Goal: Transaction & Acquisition: Purchase product/service

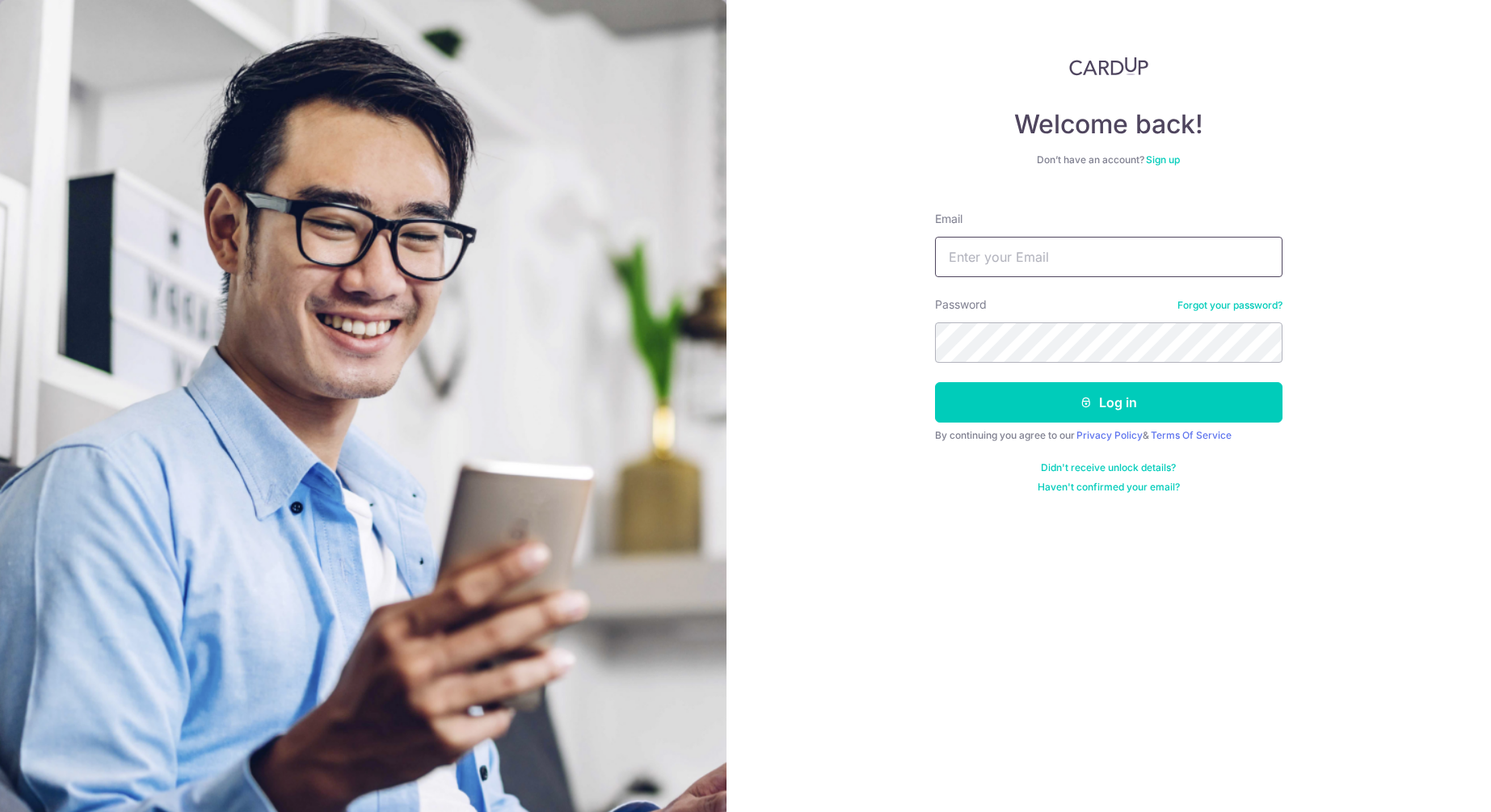
click at [1060, 258] on input "Email" at bounding box center [1109, 257] width 348 height 41
click at [0, 811] on com-1password-button at bounding box center [0, 812] width 0 height 0
click at [977, 257] on input "rae.khor@" at bounding box center [1109, 257] width 348 height 41
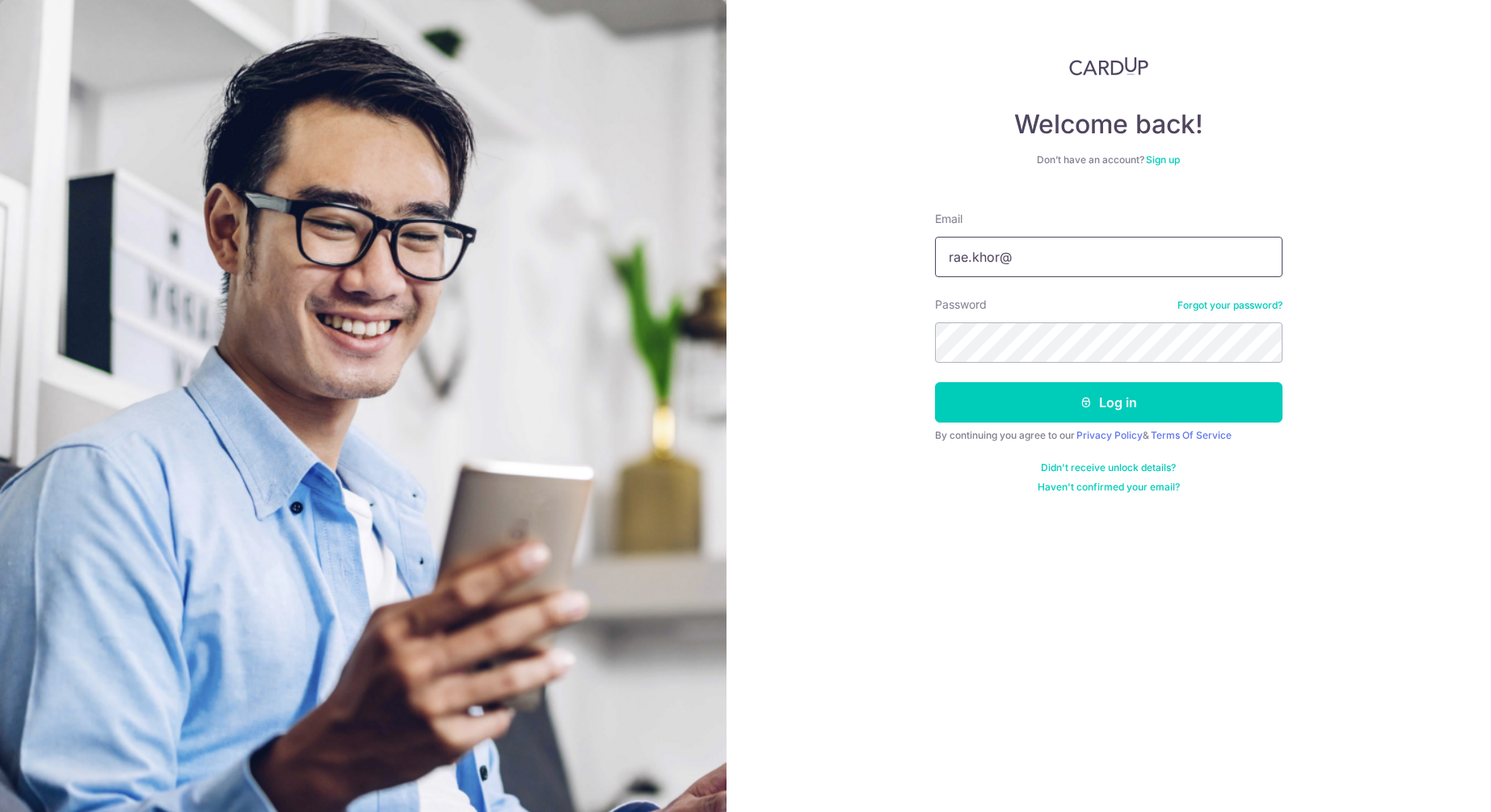
paste input "gmail.com"
type input "[EMAIL_ADDRESS][DOMAIN_NAME]"
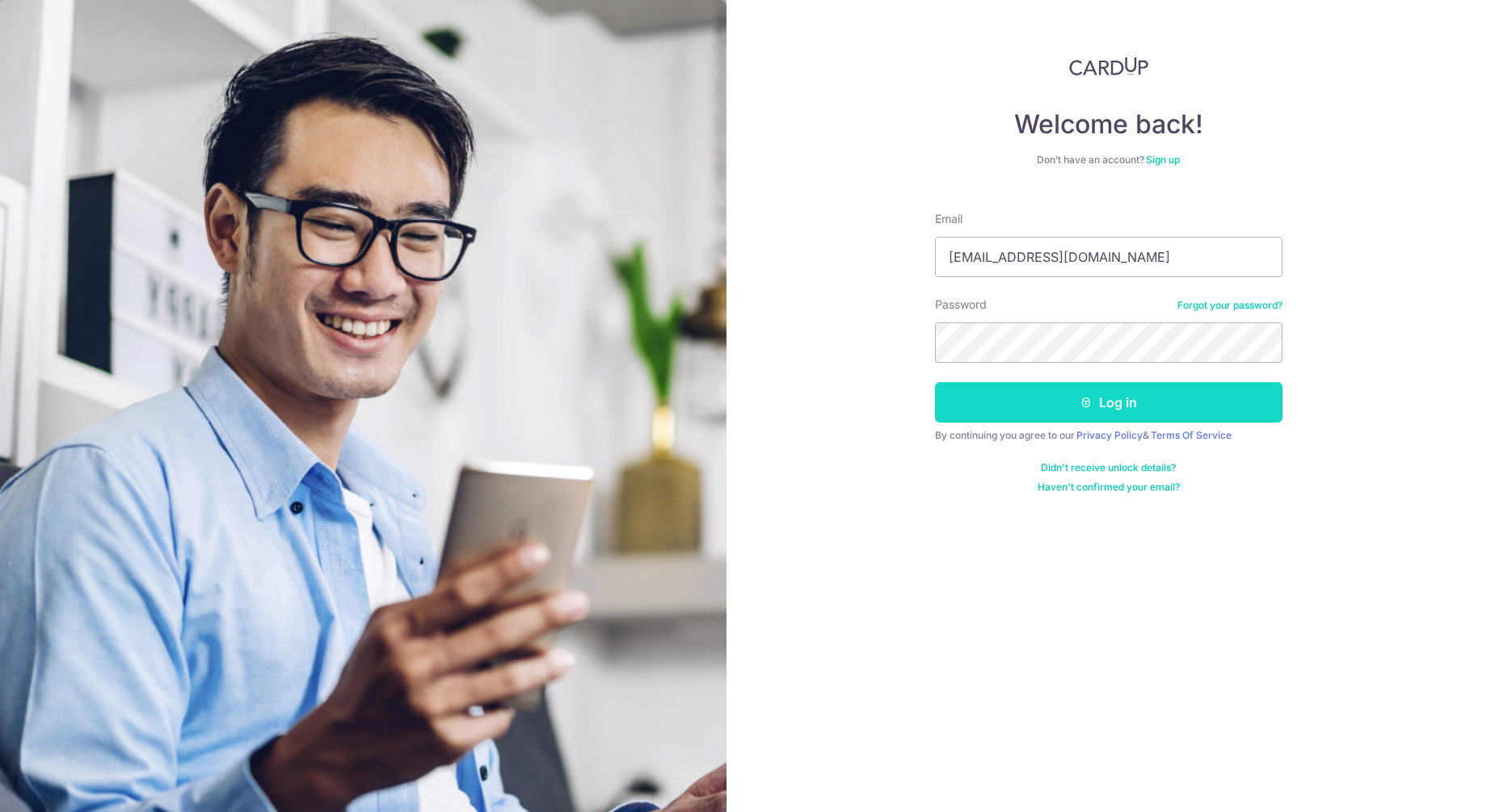
click at [1217, 388] on button "Log in" at bounding box center [1109, 402] width 348 height 41
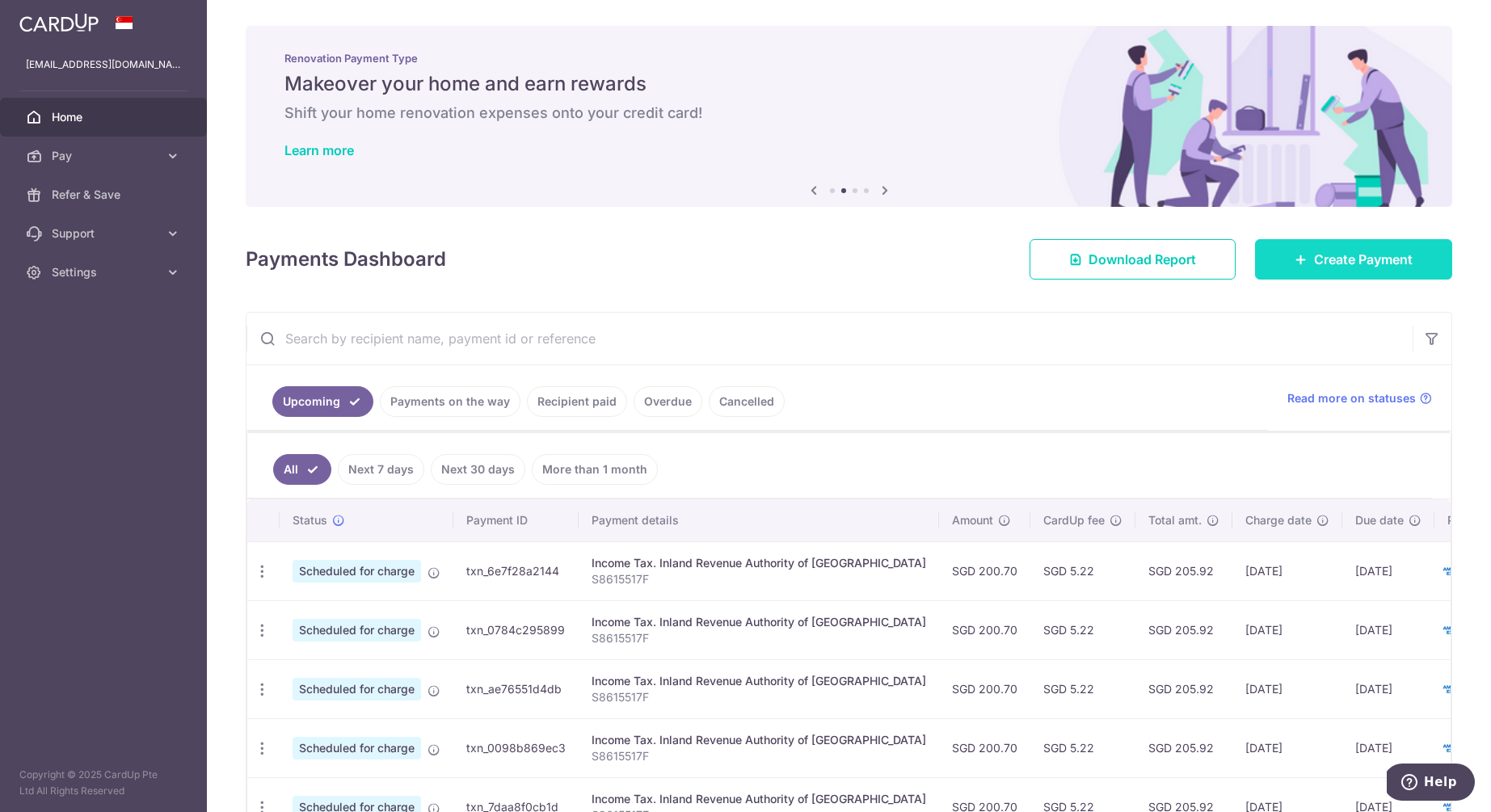
click at [1359, 255] on span "Create Payment" at bounding box center [1364, 260] width 99 height 20
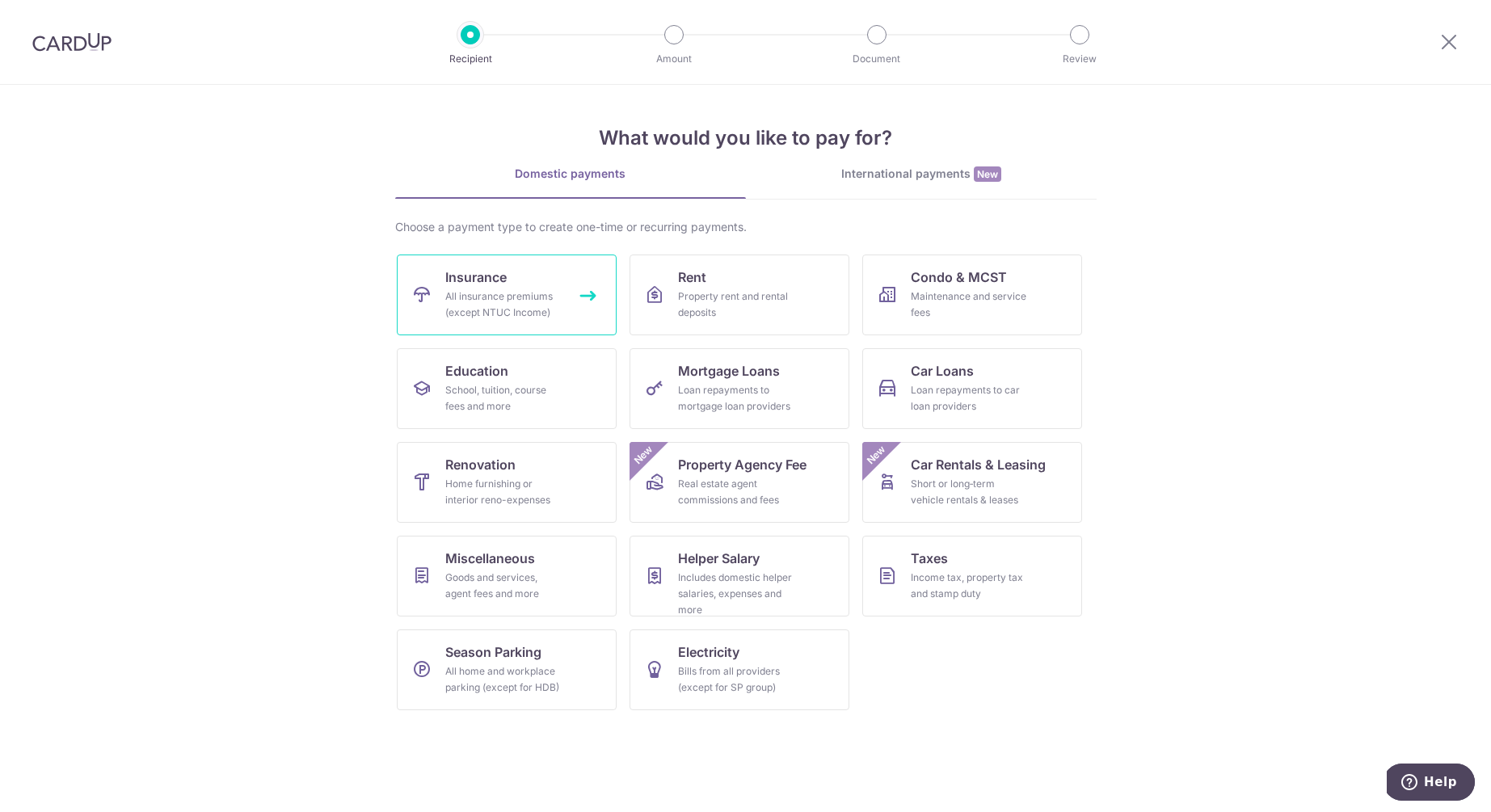
click at [529, 291] on div "All insurance premiums (except NTUC Income)" at bounding box center [504, 304] width 117 height 33
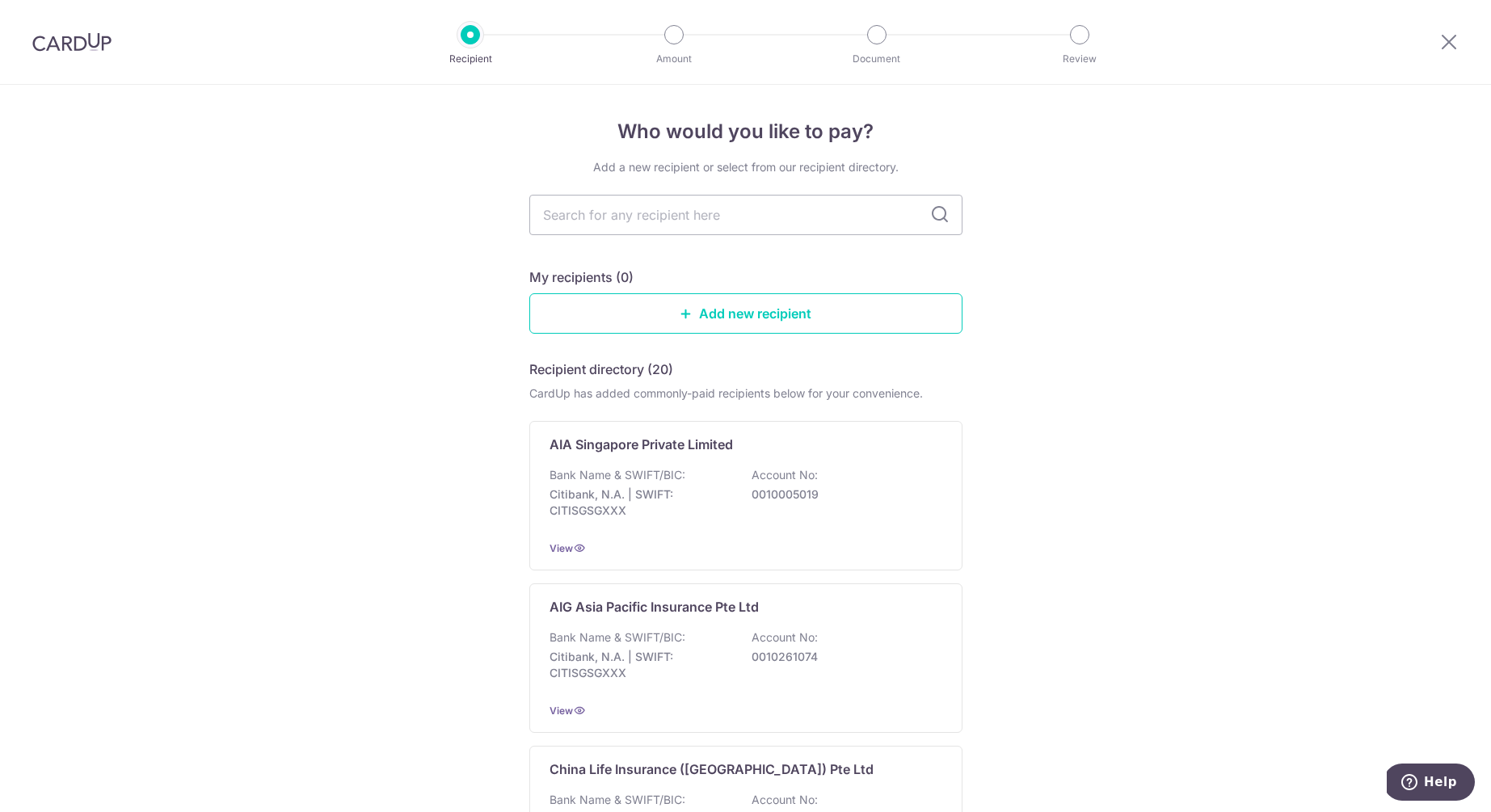
scroll to position [1394, 0]
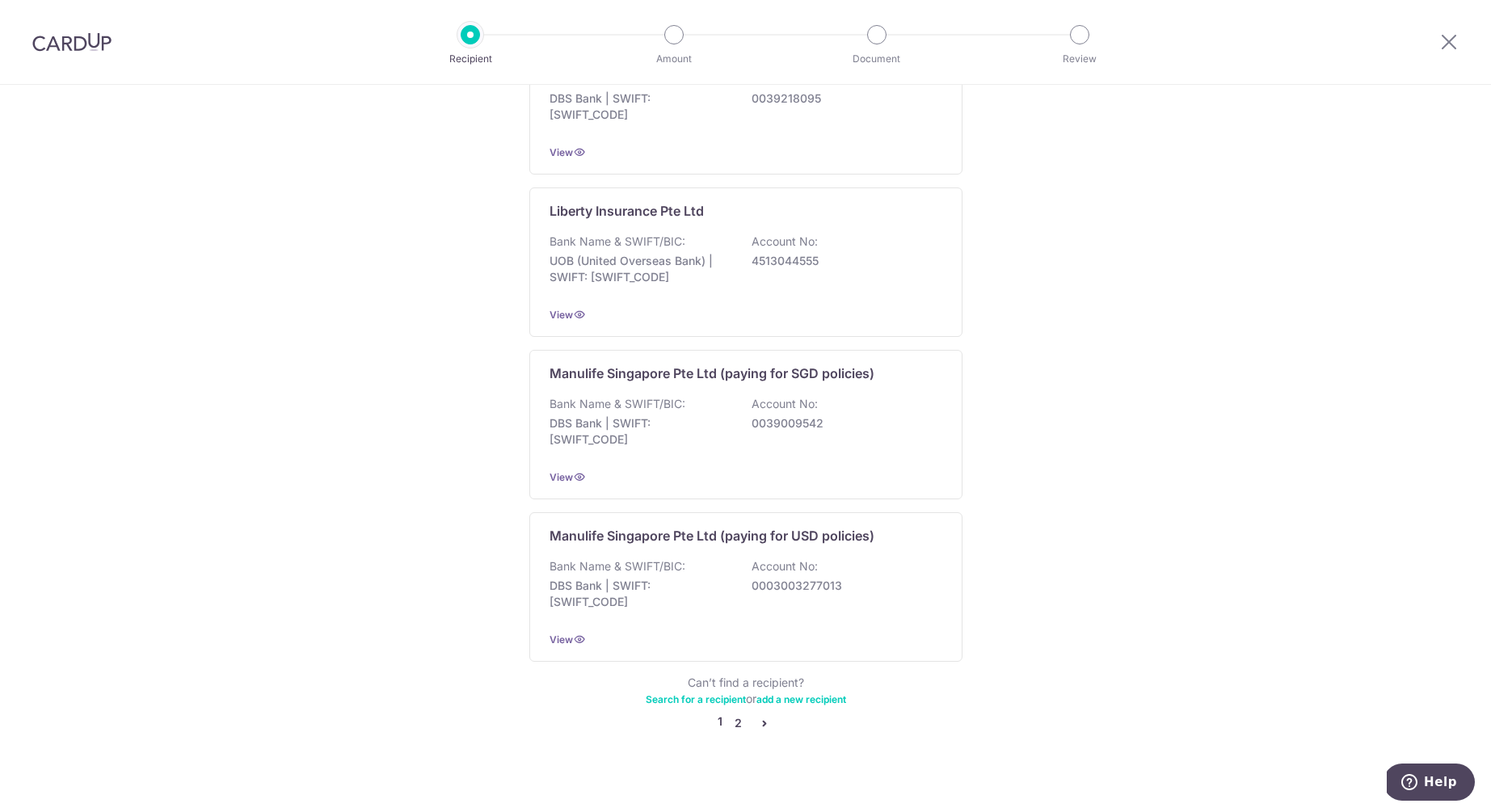
click at [738, 713] on link "2" at bounding box center [739, 723] width 20 height 20
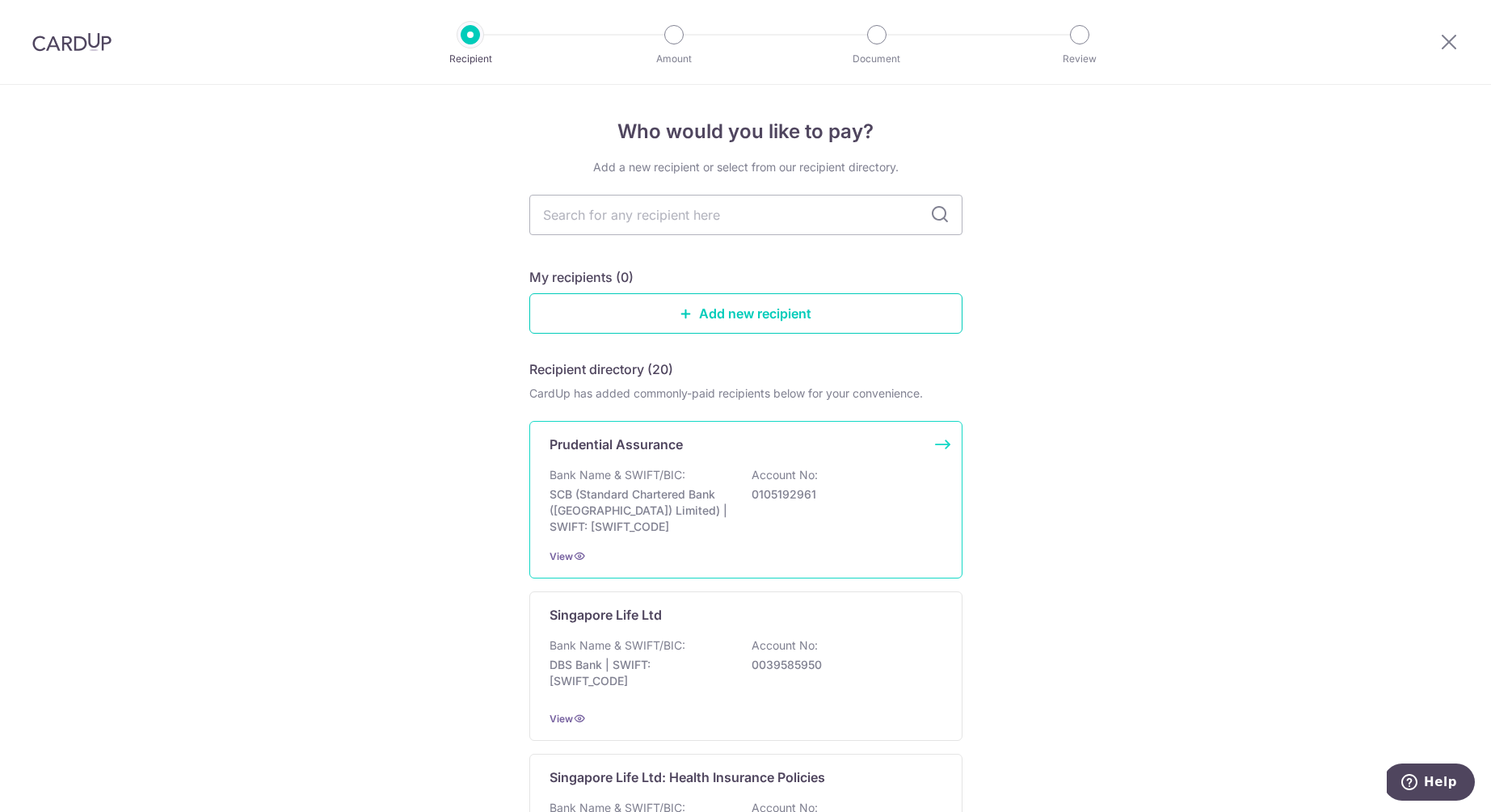
click at [704, 446] on div "Prudential Assurance" at bounding box center [736, 445] width 373 height 20
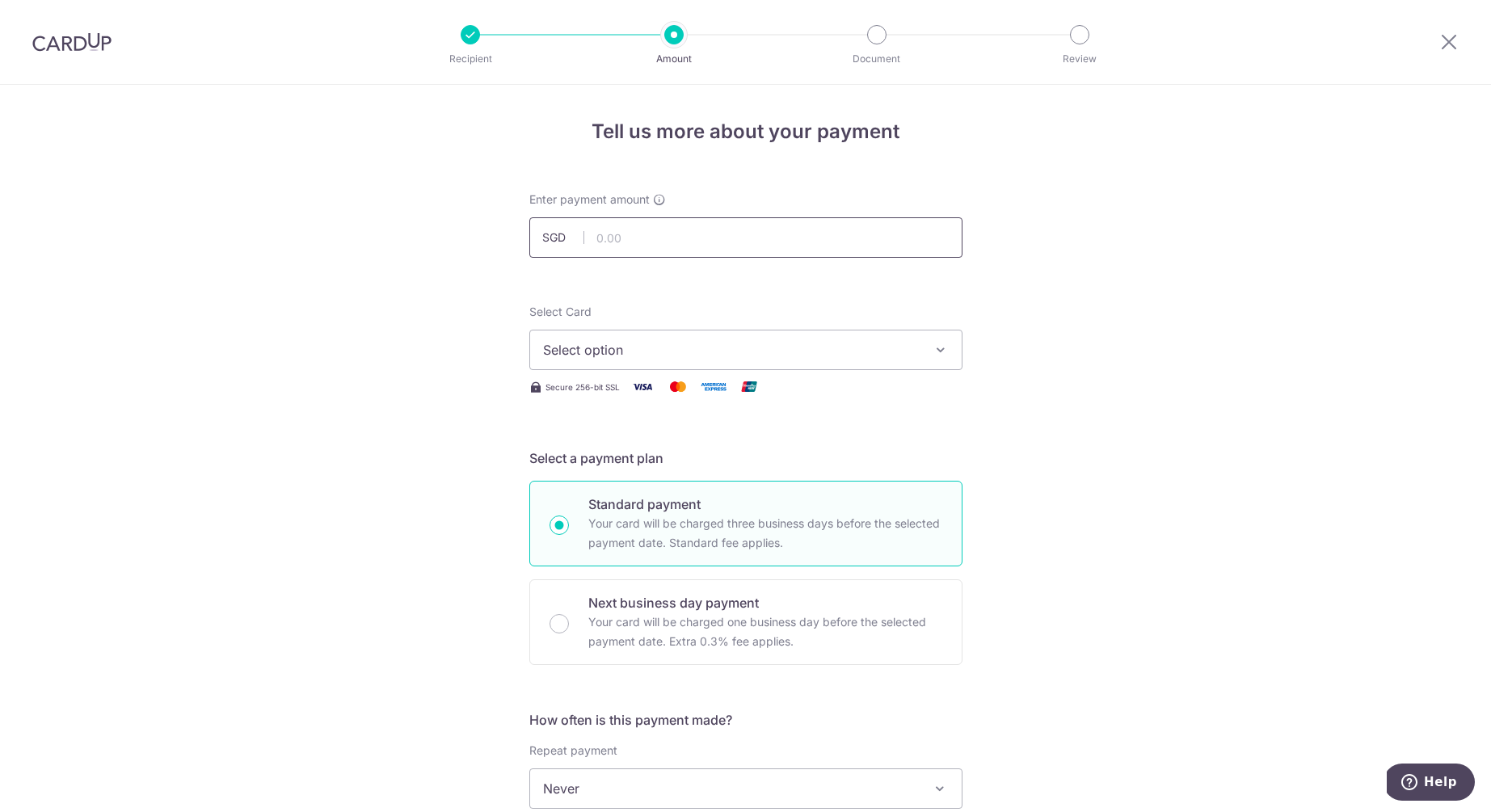
click at [685, 249] on input "text" at bounding box center [746, 237] width 433 height 41
type input "215.95"
click at [657, 353] on span "Select option" at bounding box center [730, 350] width 376 height 20
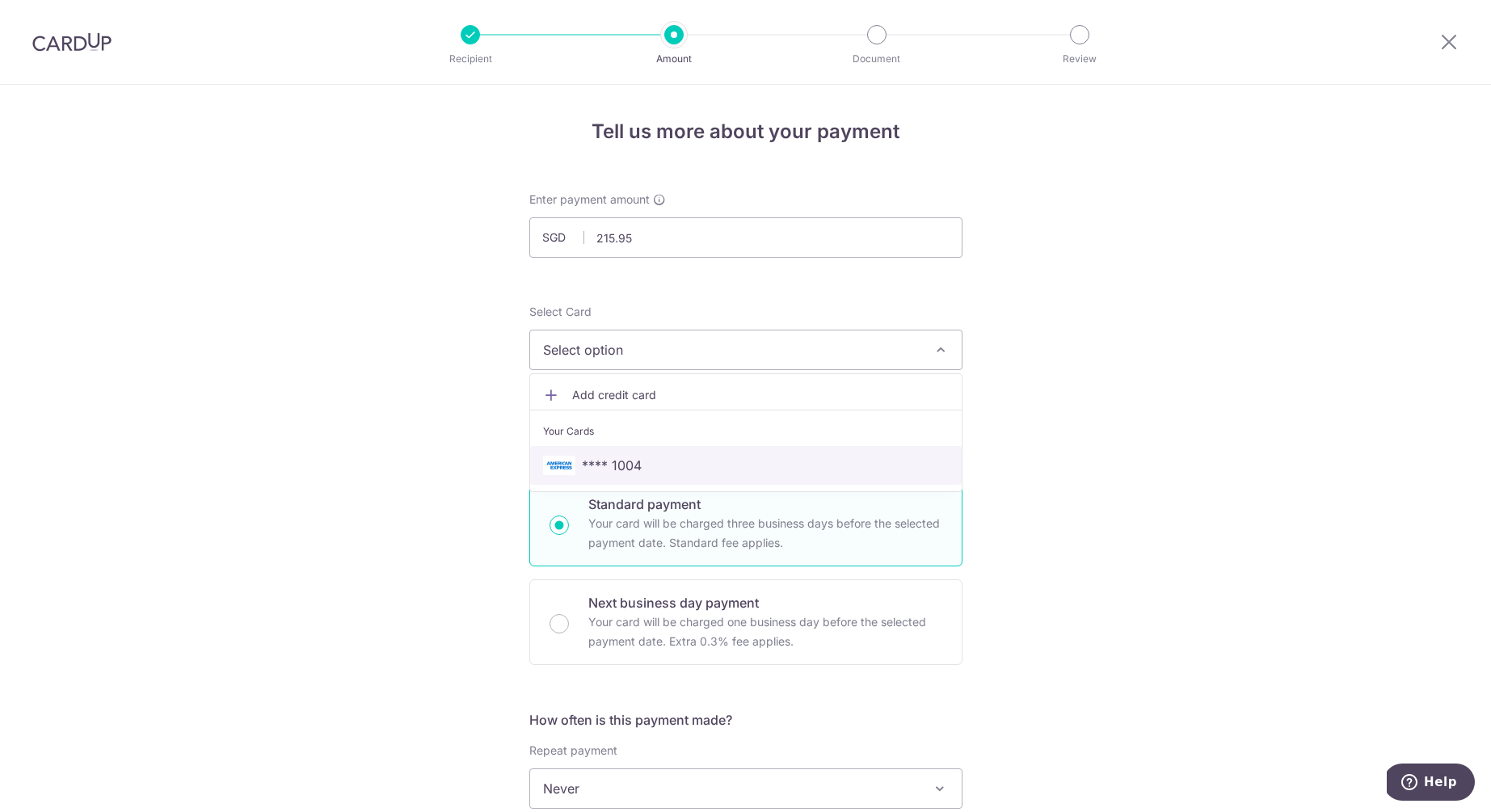
click at [646, 467] on span "**** 1004" at bounding box center [745, 465] width 405 height 20
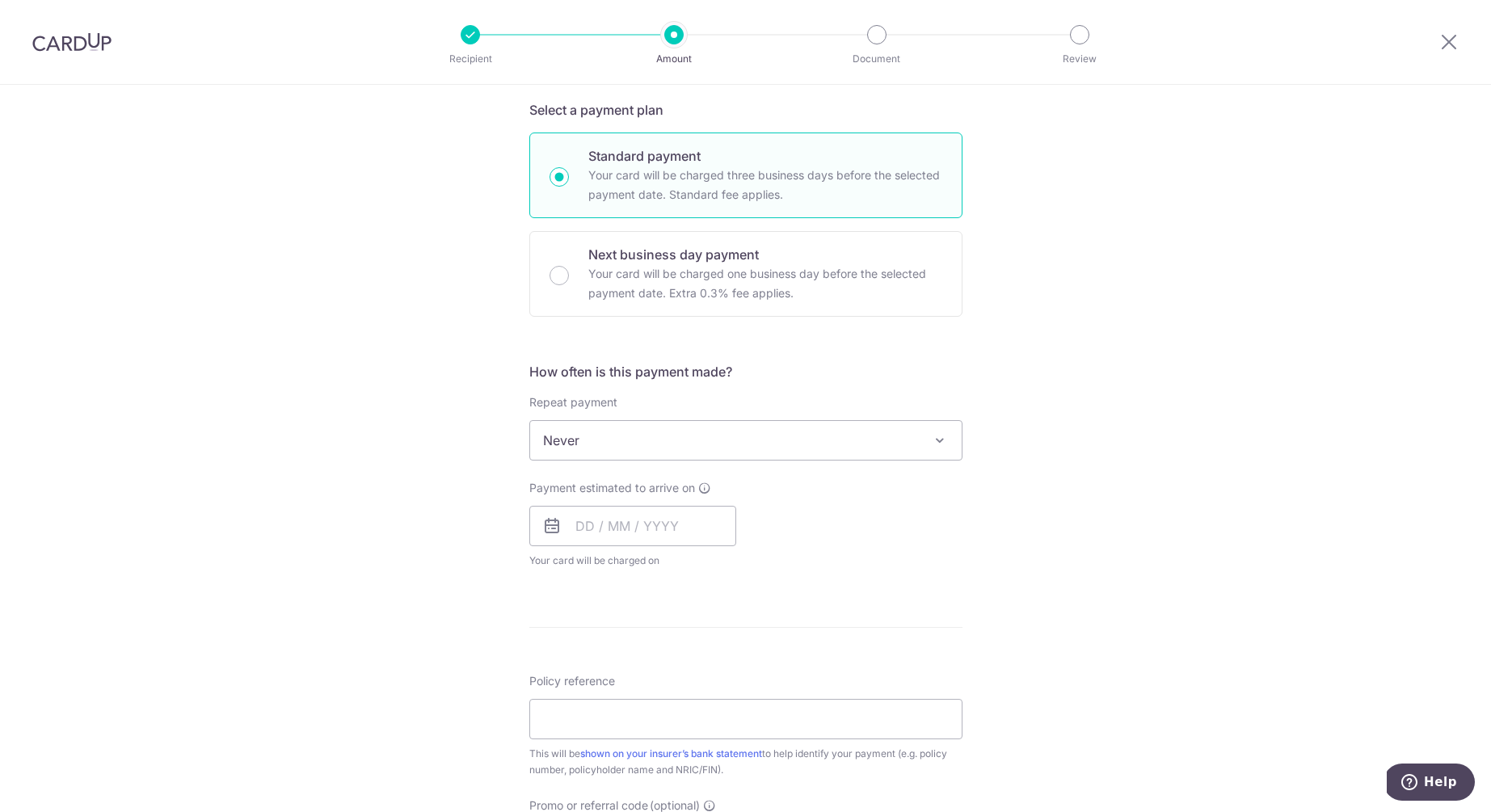
scroll to position [352, 0]
click at [622, 432] on span "Never" at bounding box center [745, 437] width 432 height 39
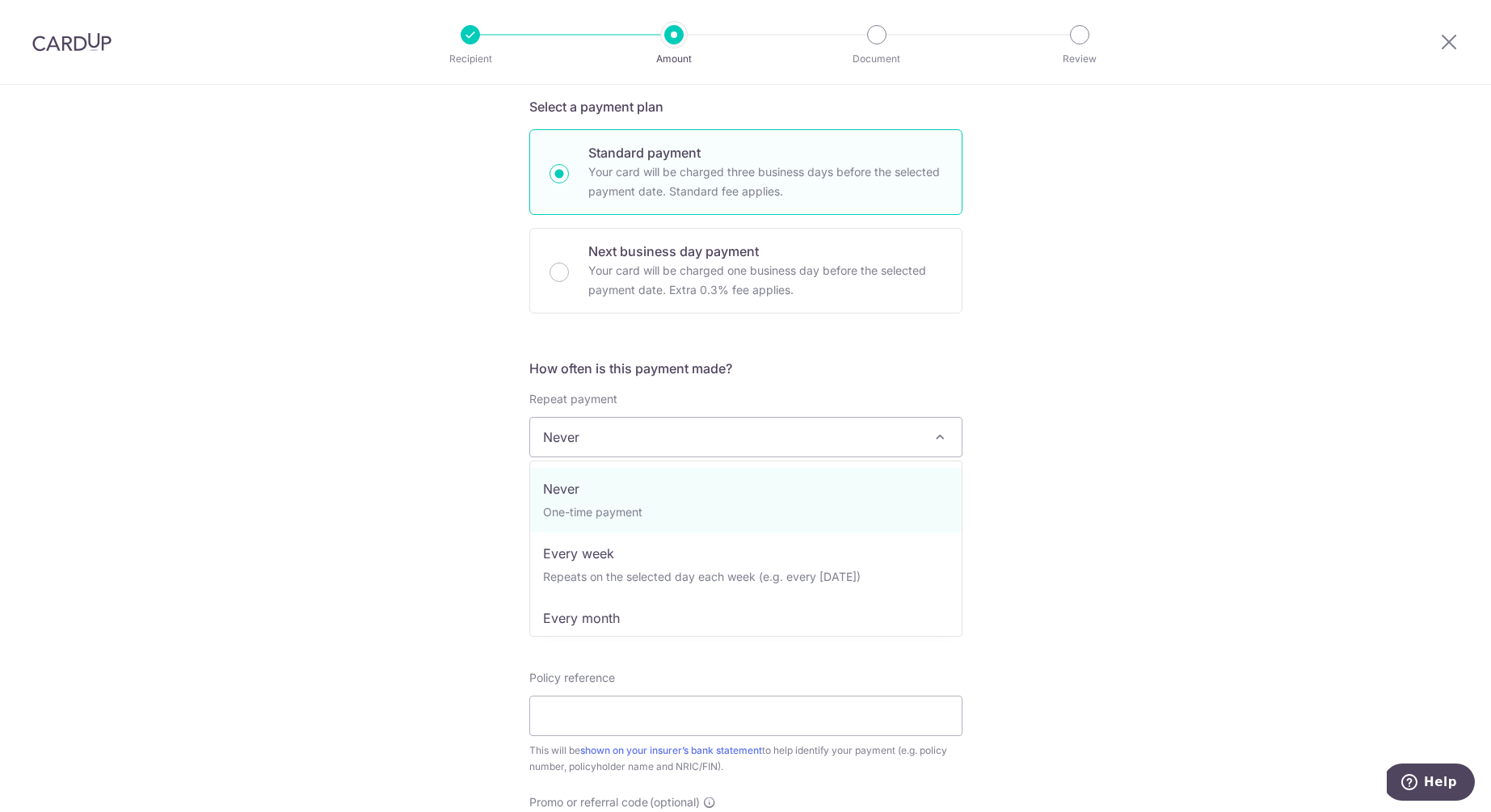
click at [1042, 472] on div "Tell us more about your payment Enter payment amount SGD 215.95 215.95 Select C…" at bounding box center [745, 463] width 1491 height 1461
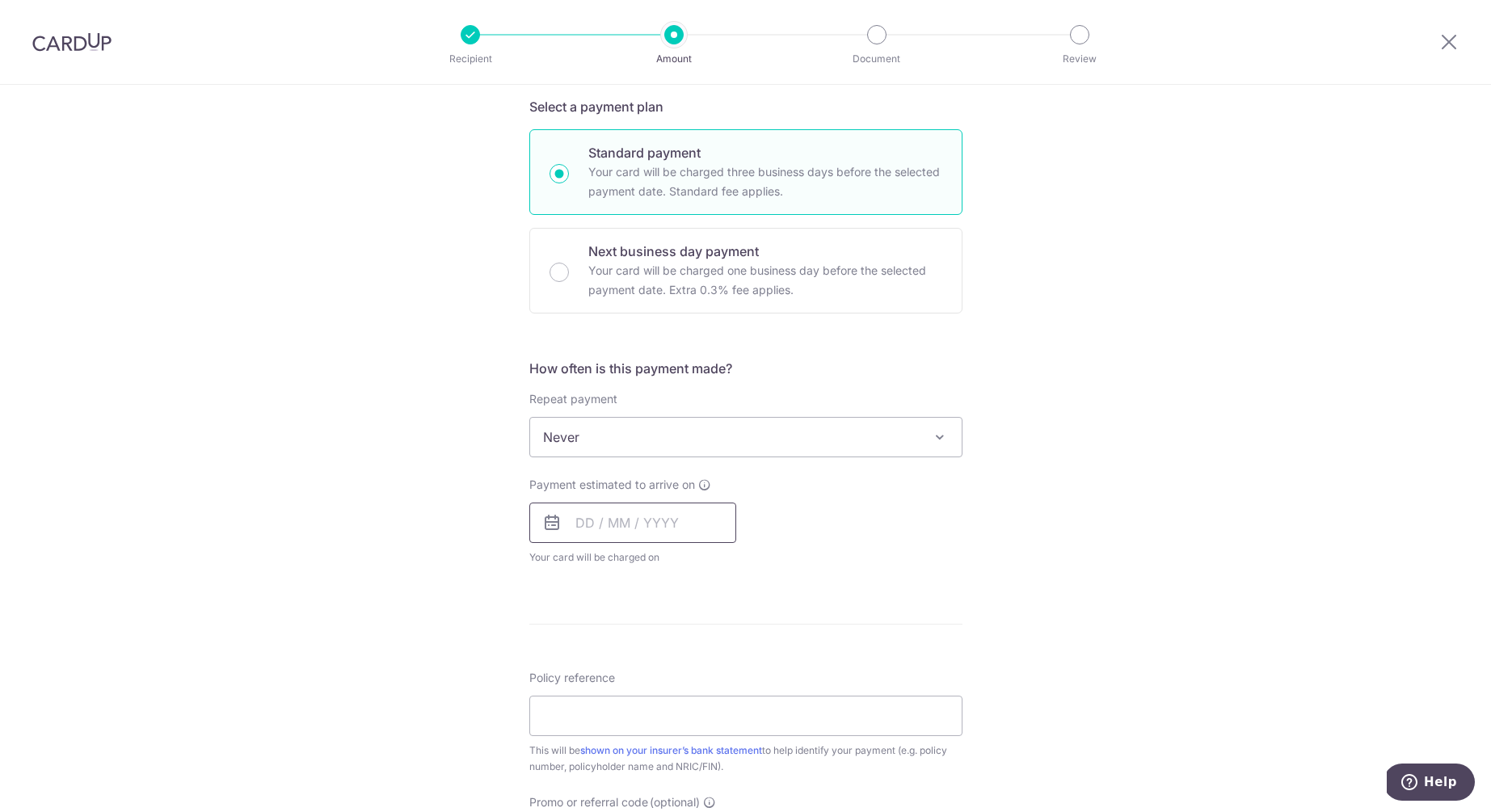
click at [667, 525] on input "text" at bounding box center [632, 523] width 207 height 41
click at [722, 701] on link "17" at bounding box center [724, 701] width 26 height 26
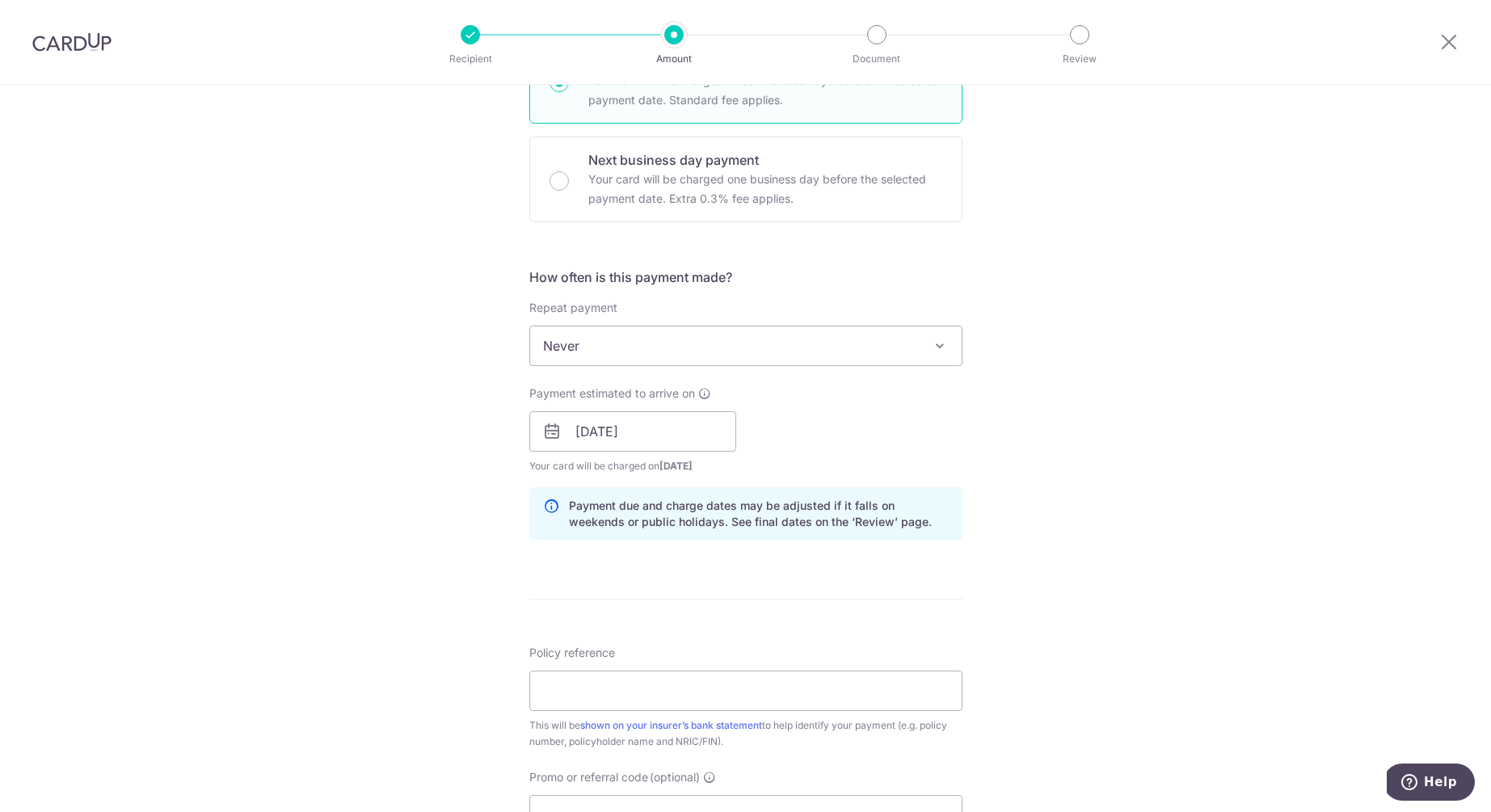
scroll to position [444, 0]
click at [667, 448] on input "17/10/2025" at bounding box center [632, 430] width 207 height 41
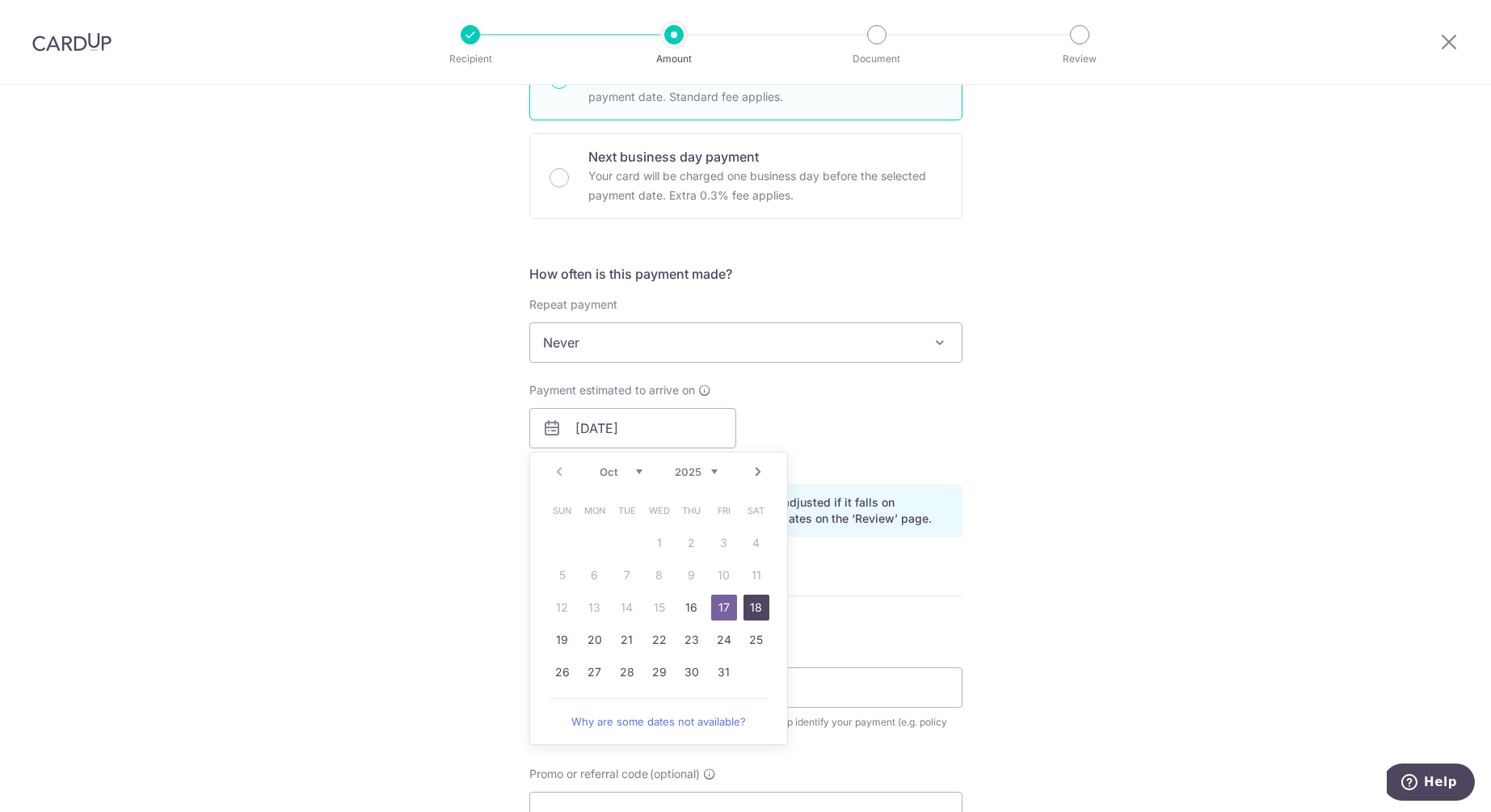
click at [755, 604] on link "18" at bounding box center [756, 608] width 26 height 26
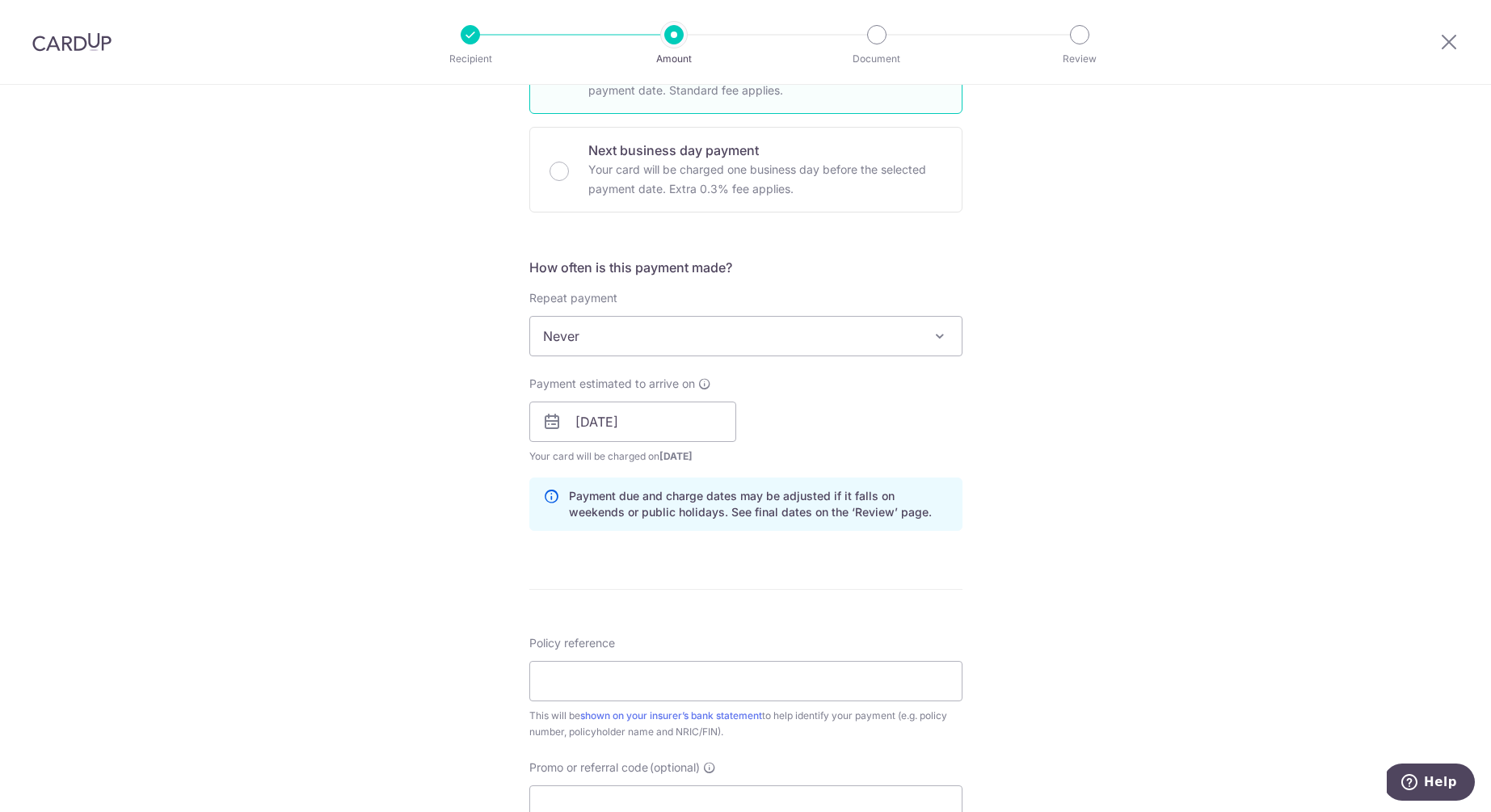
scroll to position [453, 0]
click at [666, 418] on input "18/10/2025" at bounding box center [632, 421] width 207 height 41
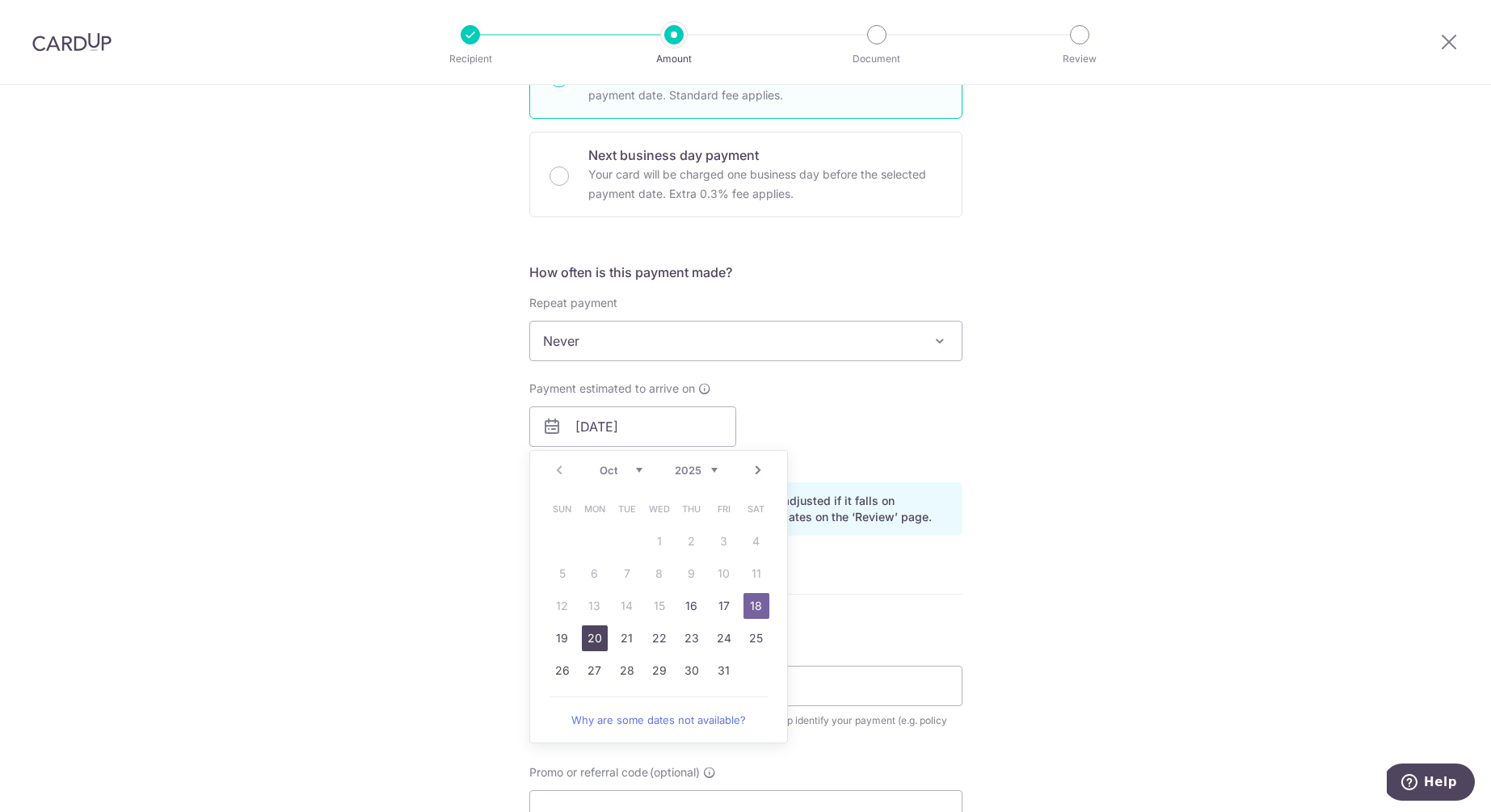
click at [594, 629] on link "20" at bounding box center [595, 638] width 26 height 26
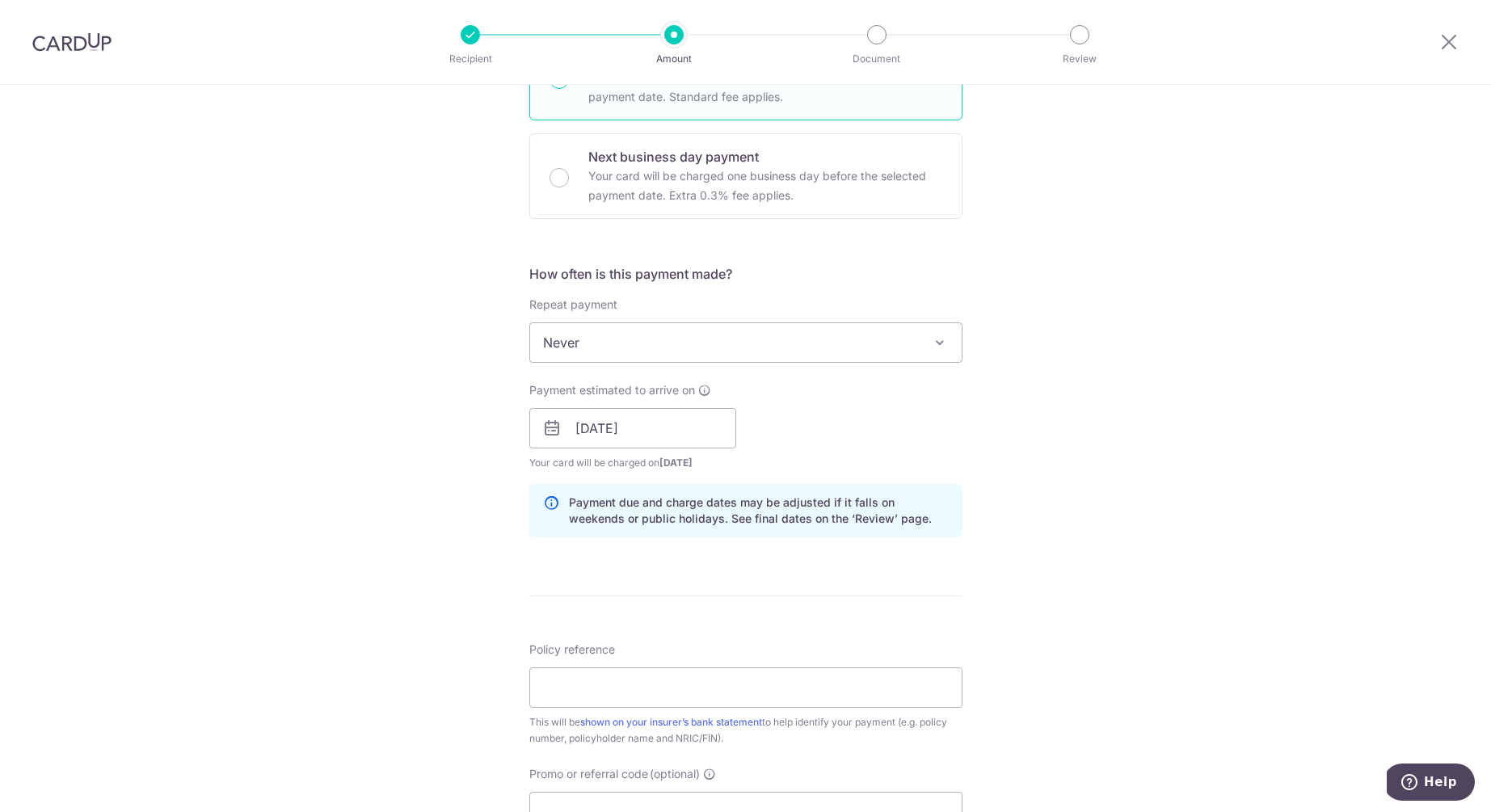
click at [988, 533] on div "Tell us more about your payment Enter payment amount SGD 215.95 215.95 Select C…" at bounding box center [745, 403] width 1491 height 1527
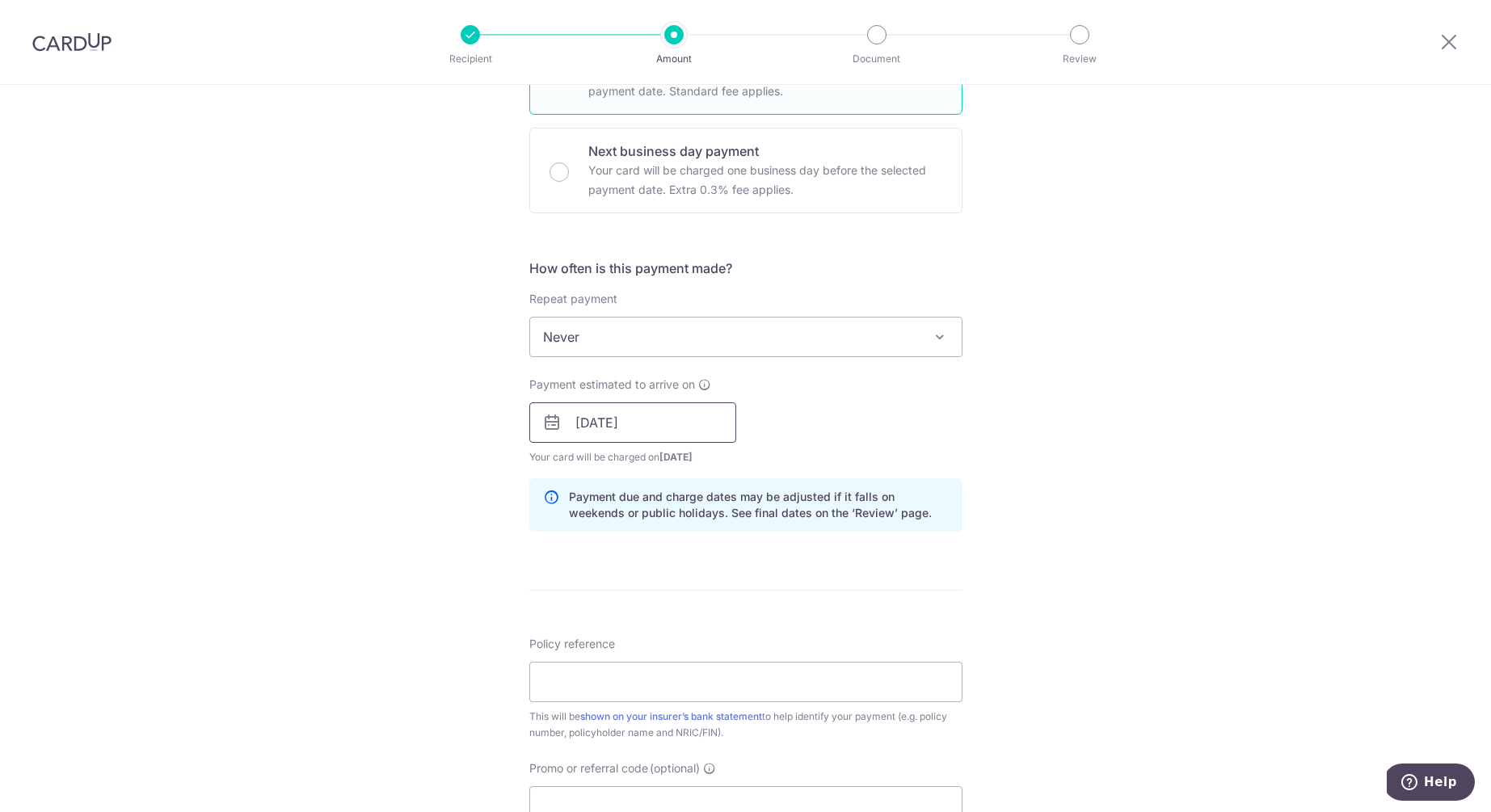
click at [640, 427] on input "20/10/2025" at bounding box center [632, 422] width 207 height 41
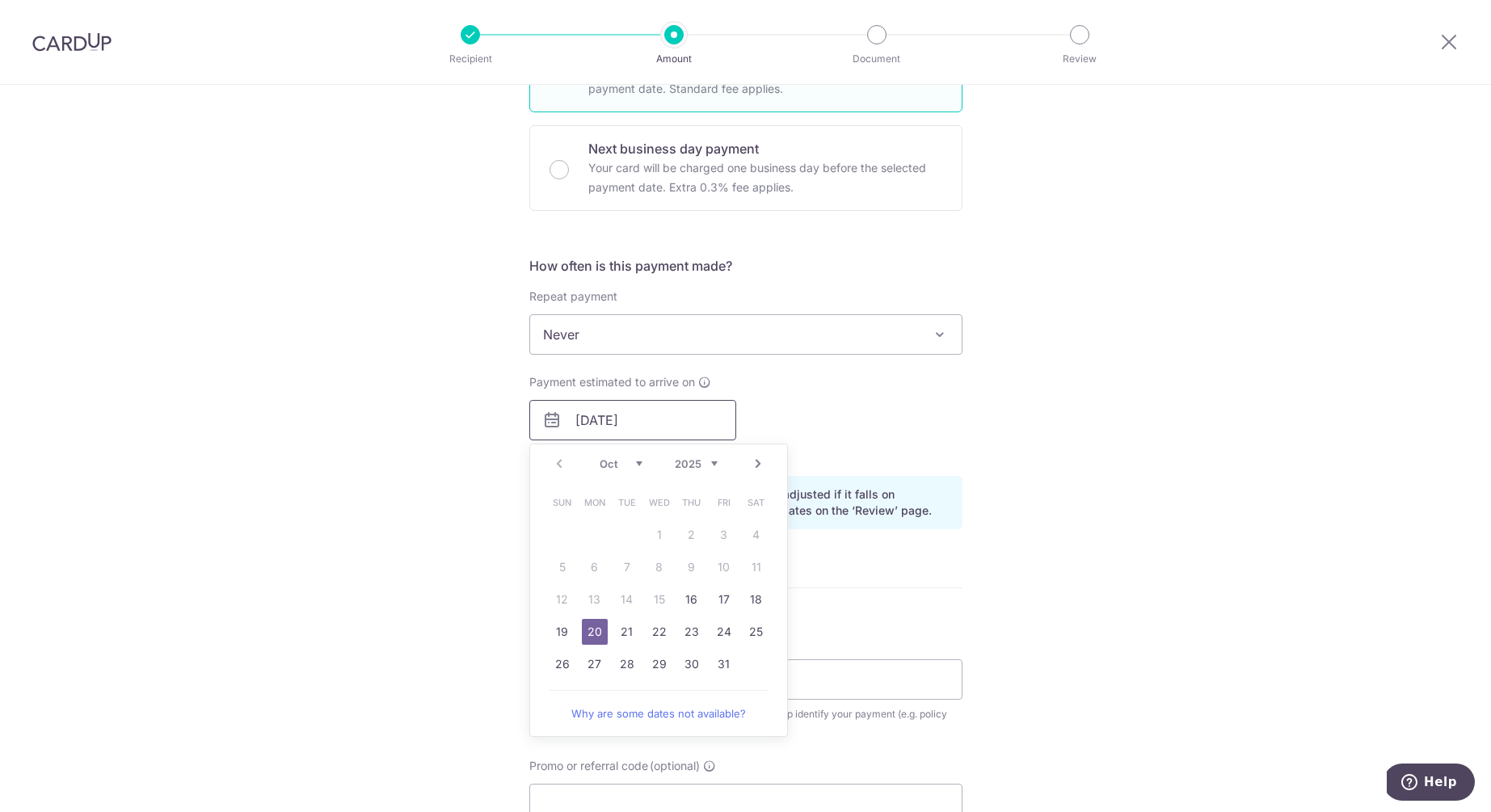
scroll to position [452, 0]
click at [628, 626] on link "21" at bounding box center [626, 633] width 26 height 26
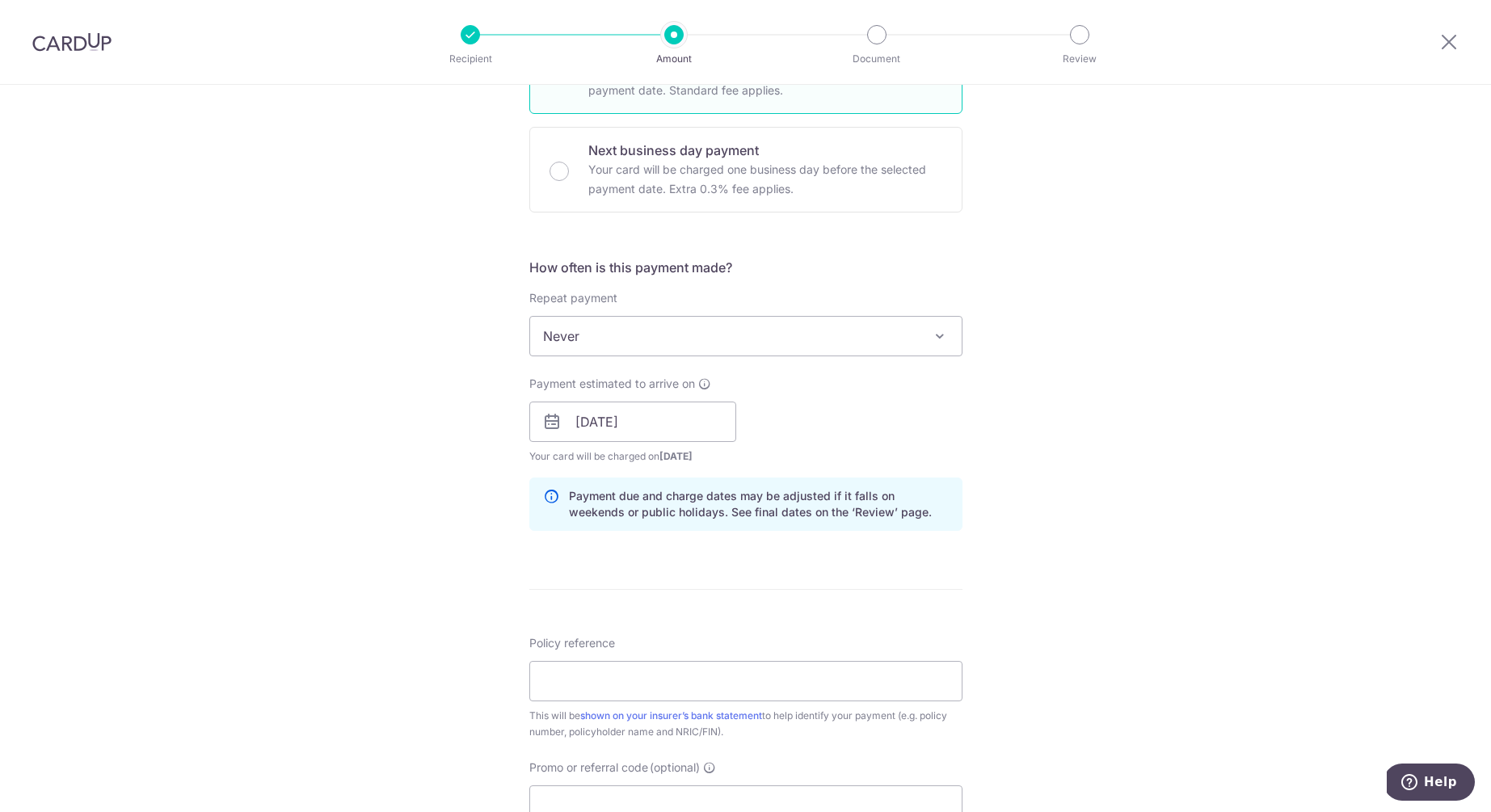
scroll to position [455, 0]
click at [636, 423] on input "21/10/2025" at bounding box center [632, 418] width 207 height 41
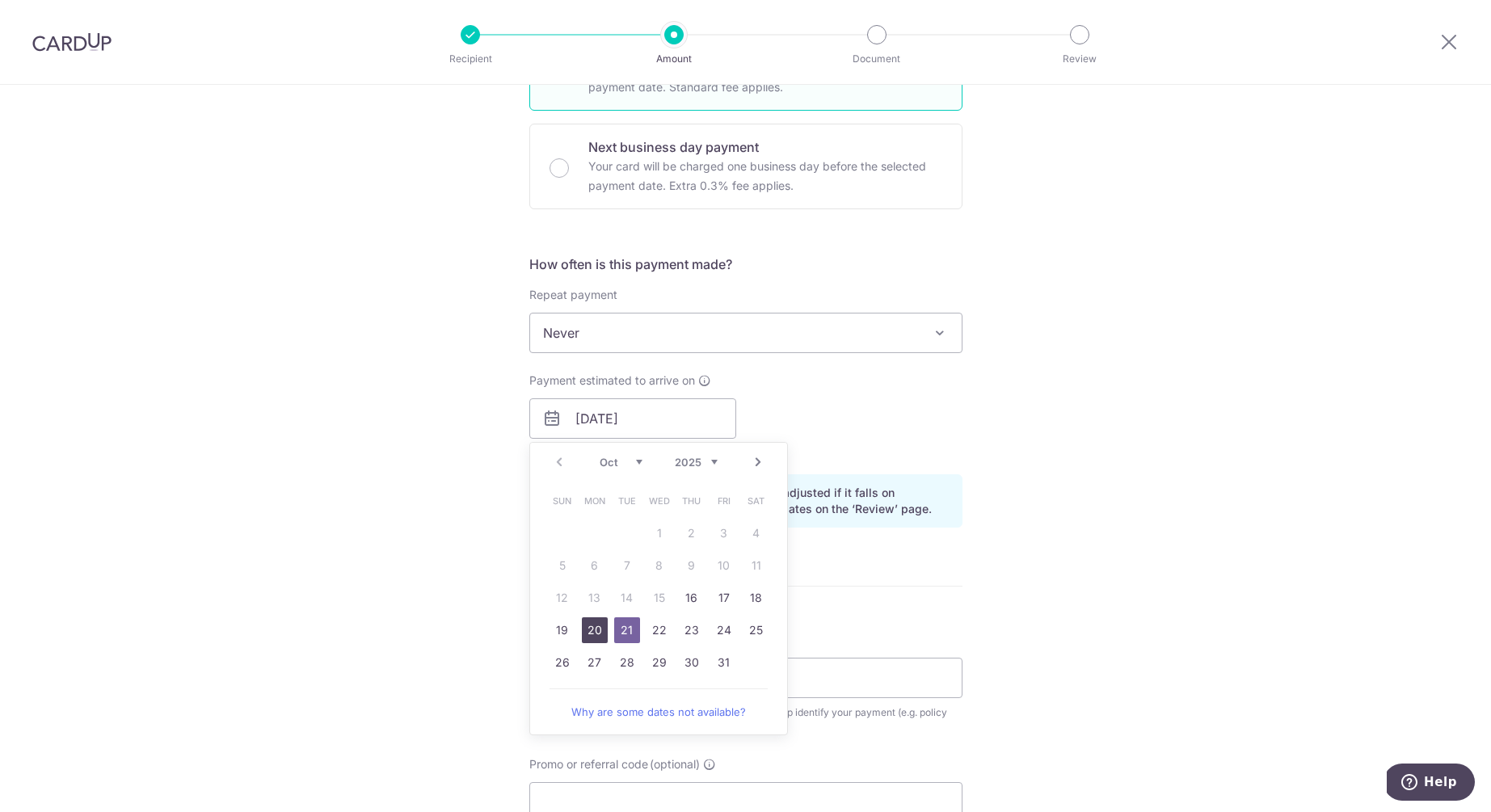
click at [583, 624] on link "20" at bounding box center [595, 630] width 26 height 26
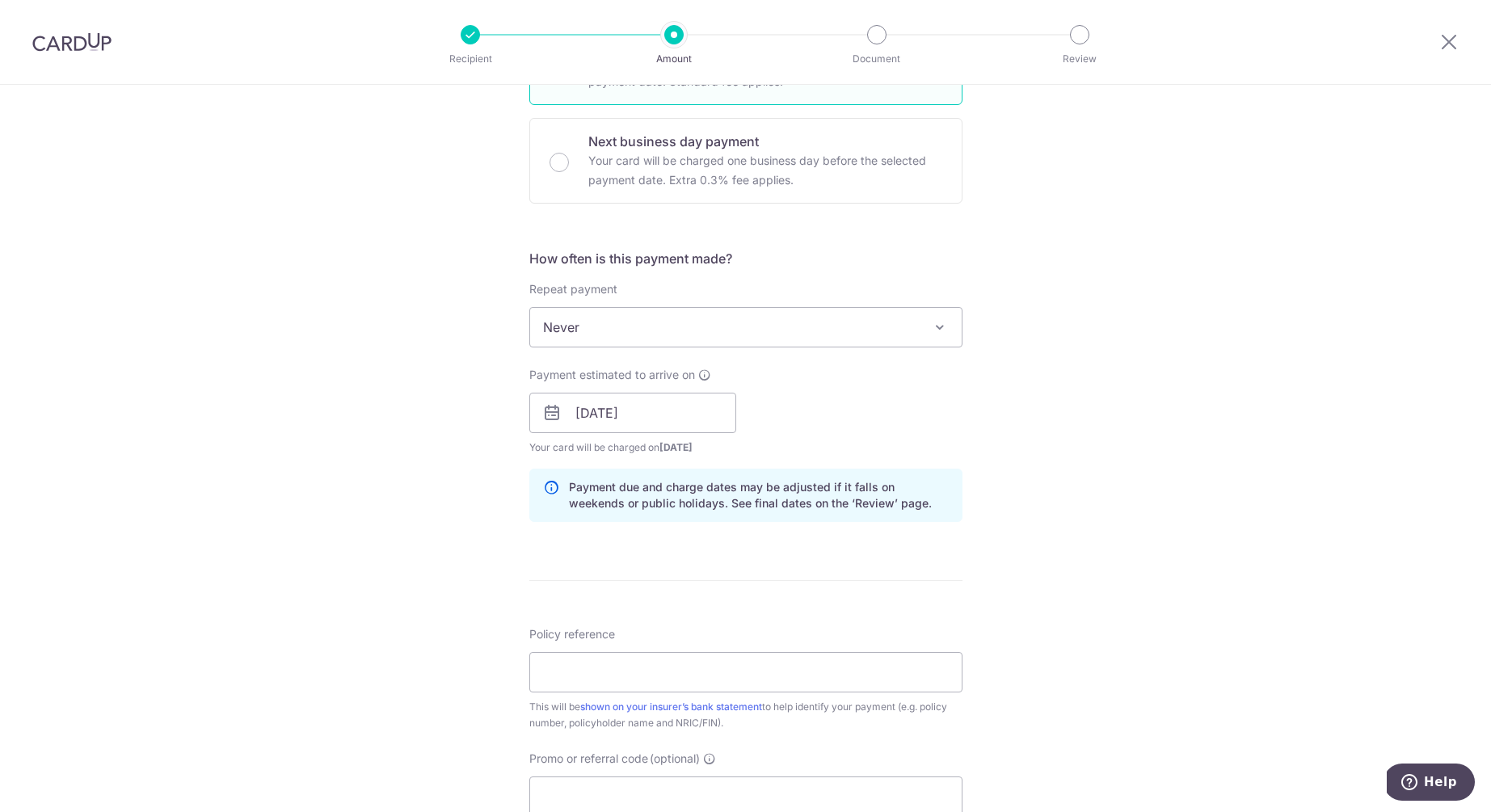
scroll to position [459, 0]
click at [657, 421] on input "20/10/2025" at bounding box center [632, 414] width 207 height 41
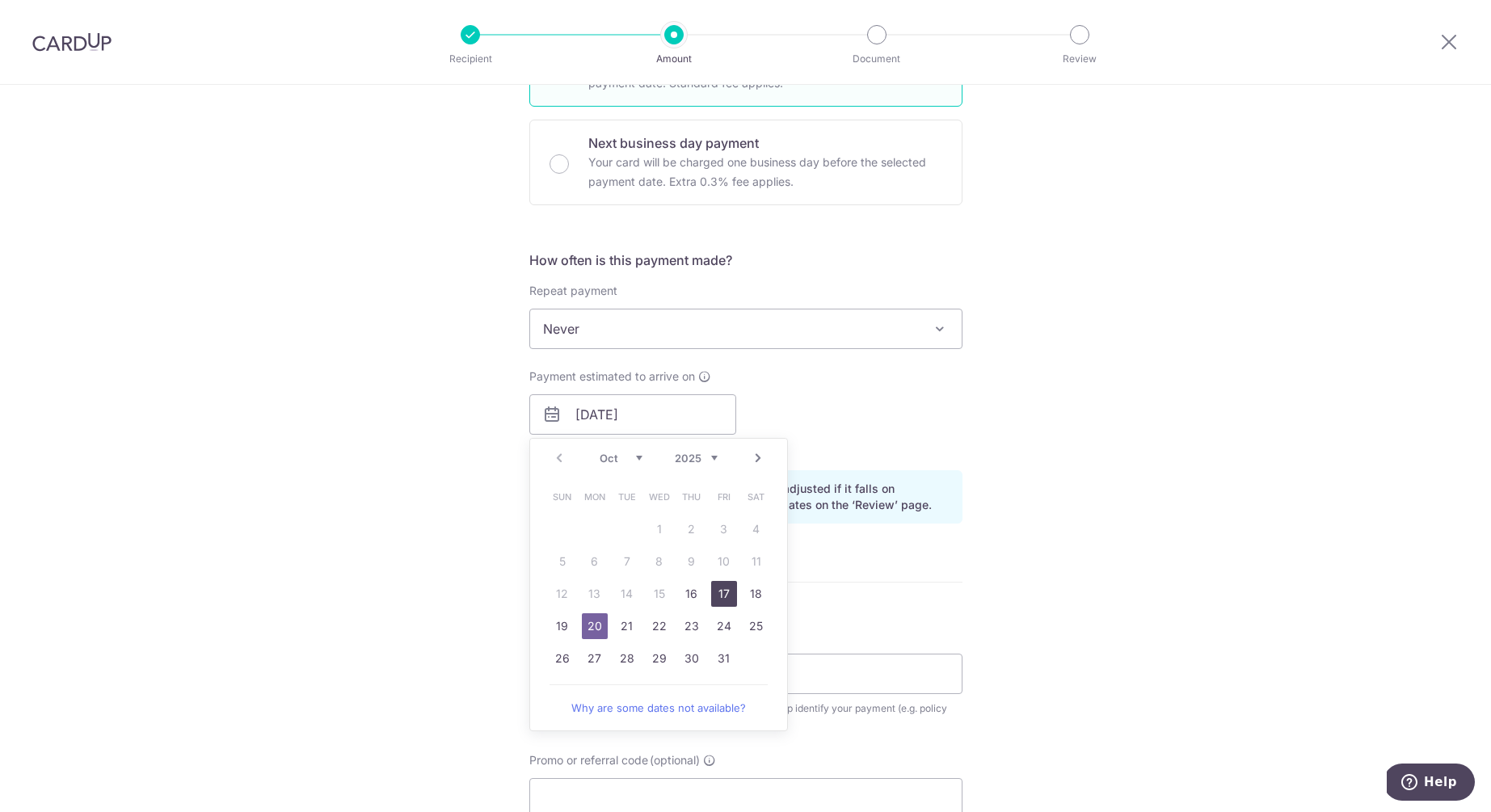
click at [723, 592] on link "17" at bounding box center [724, 594] width 26 height 26
type input "17/10/2025"
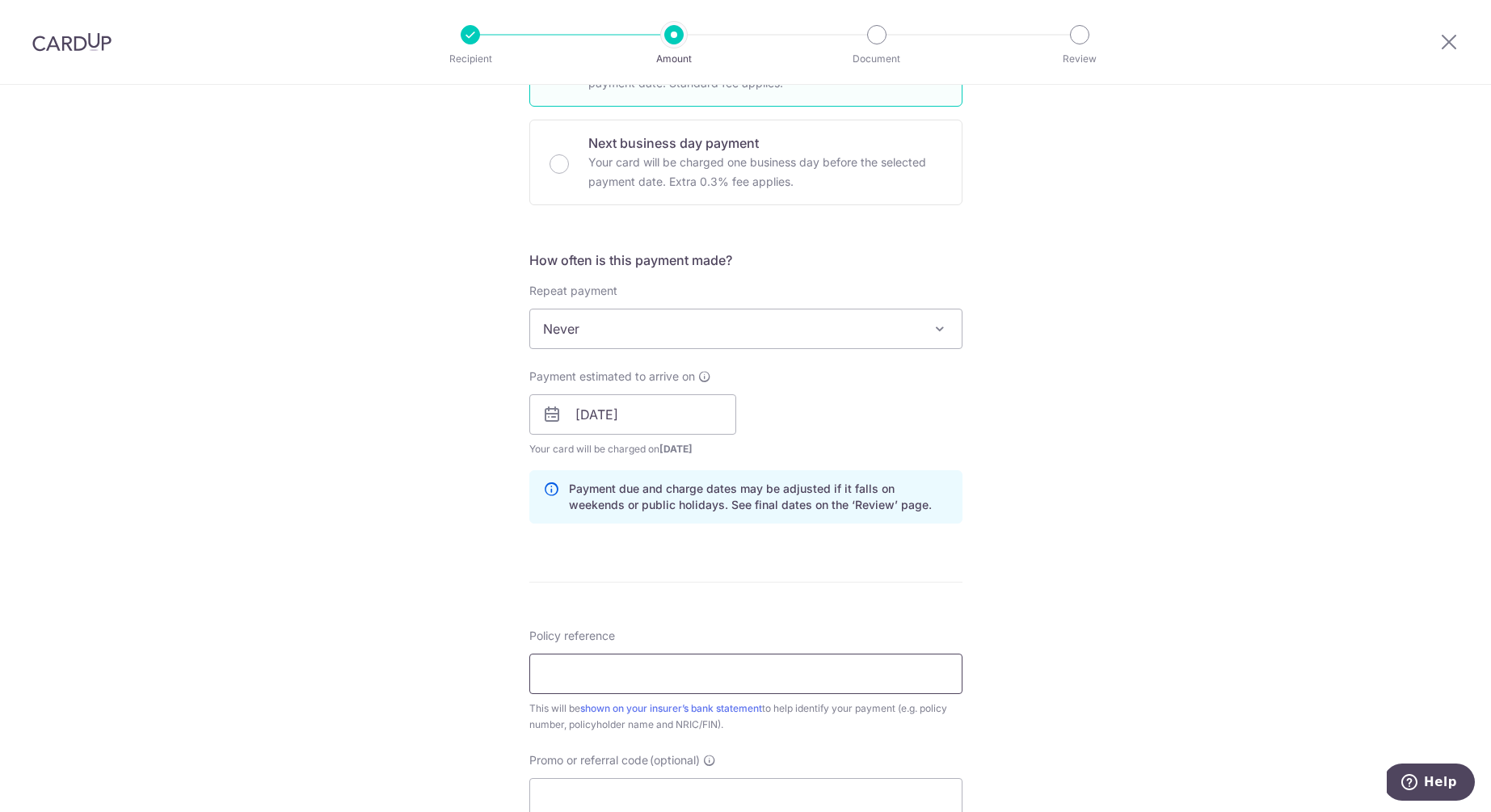
click at [653, 680] on input "Policy reference" at bounding box center [746, 673] width 433 height 41
paste input "87304291"
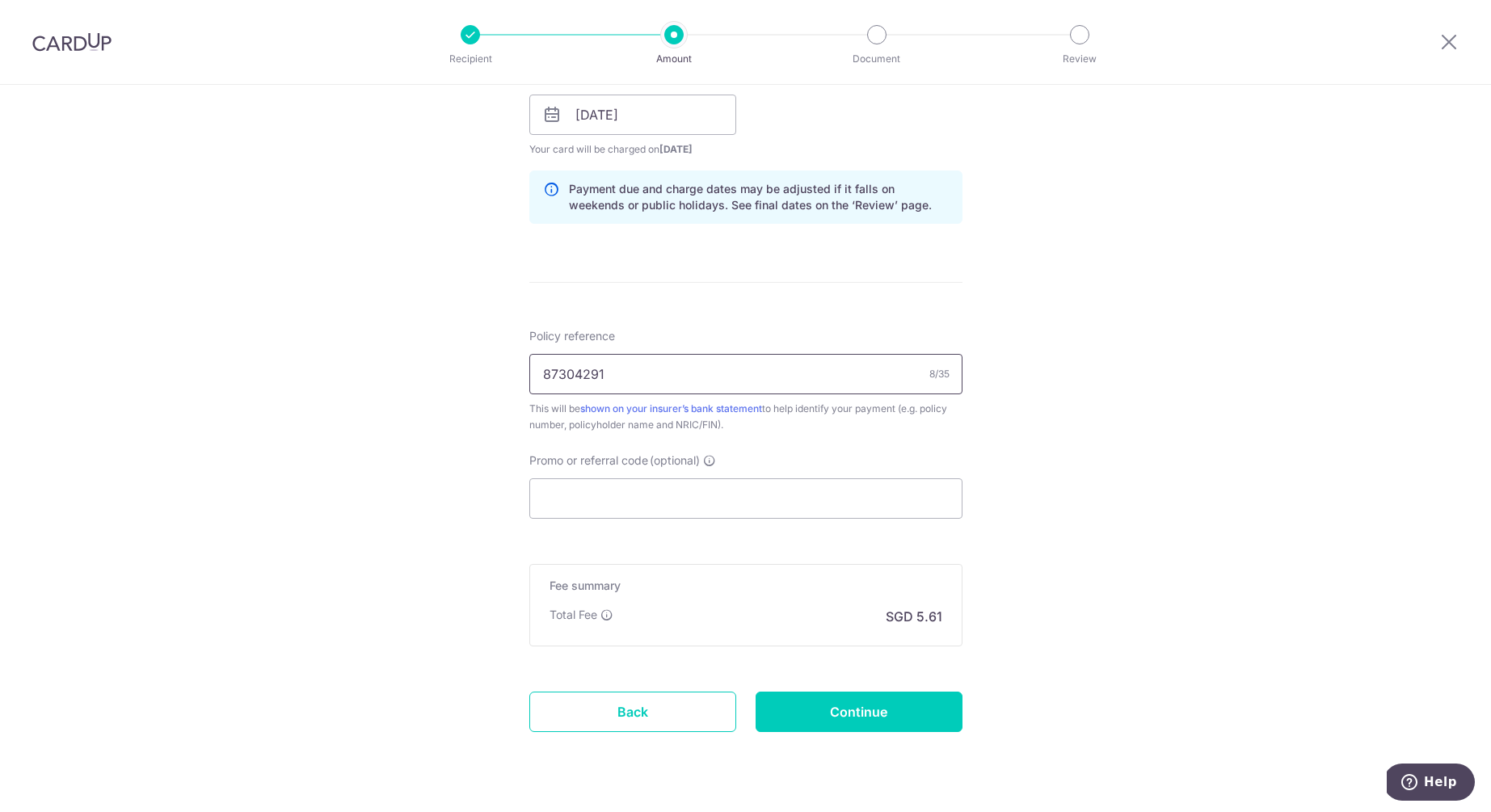
scroll to position [771, 0]
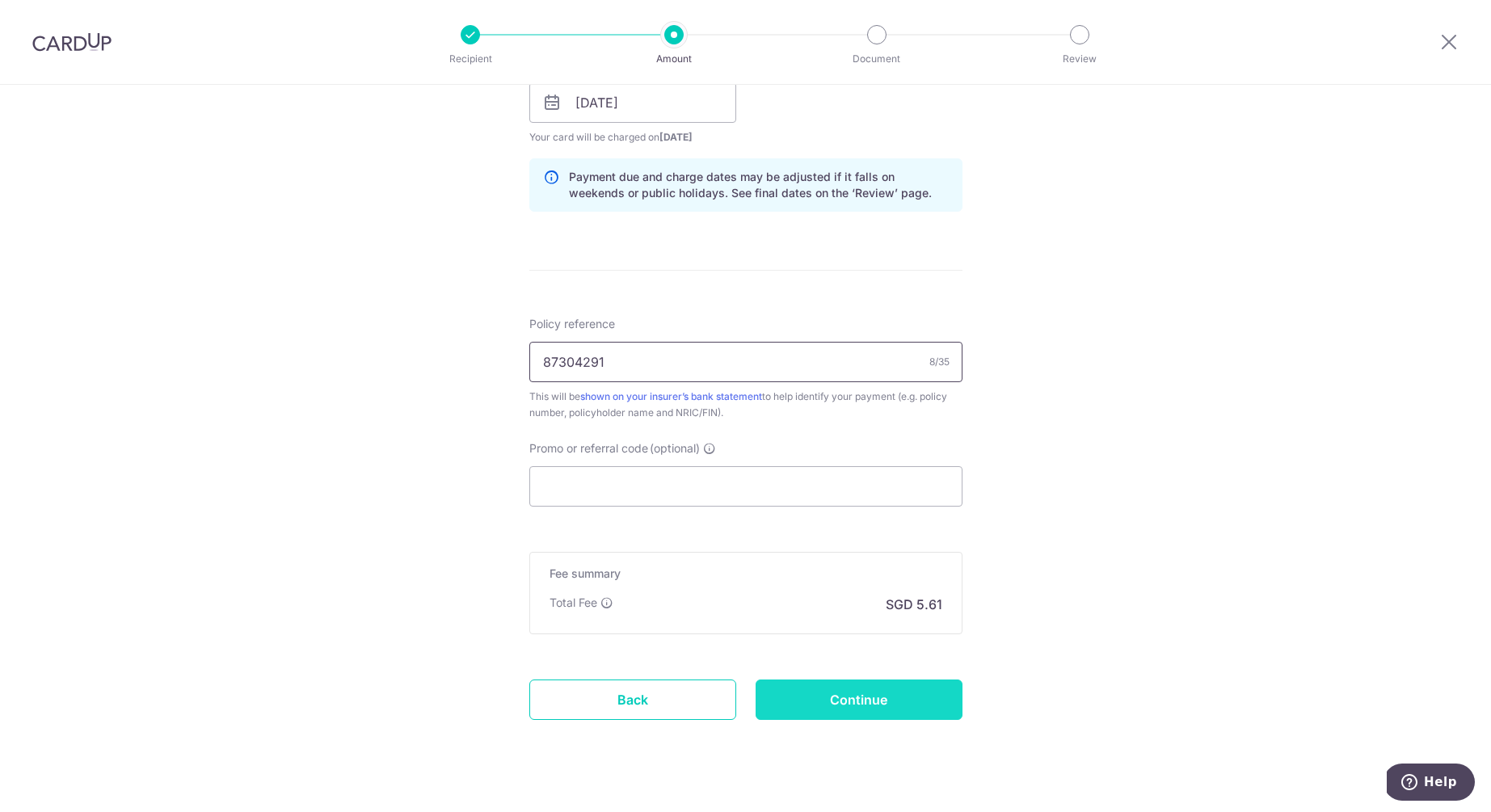
type input "87304291"
click at [833, 697] on input "Continue" at bounding box center [859, 699] width 207 height 41
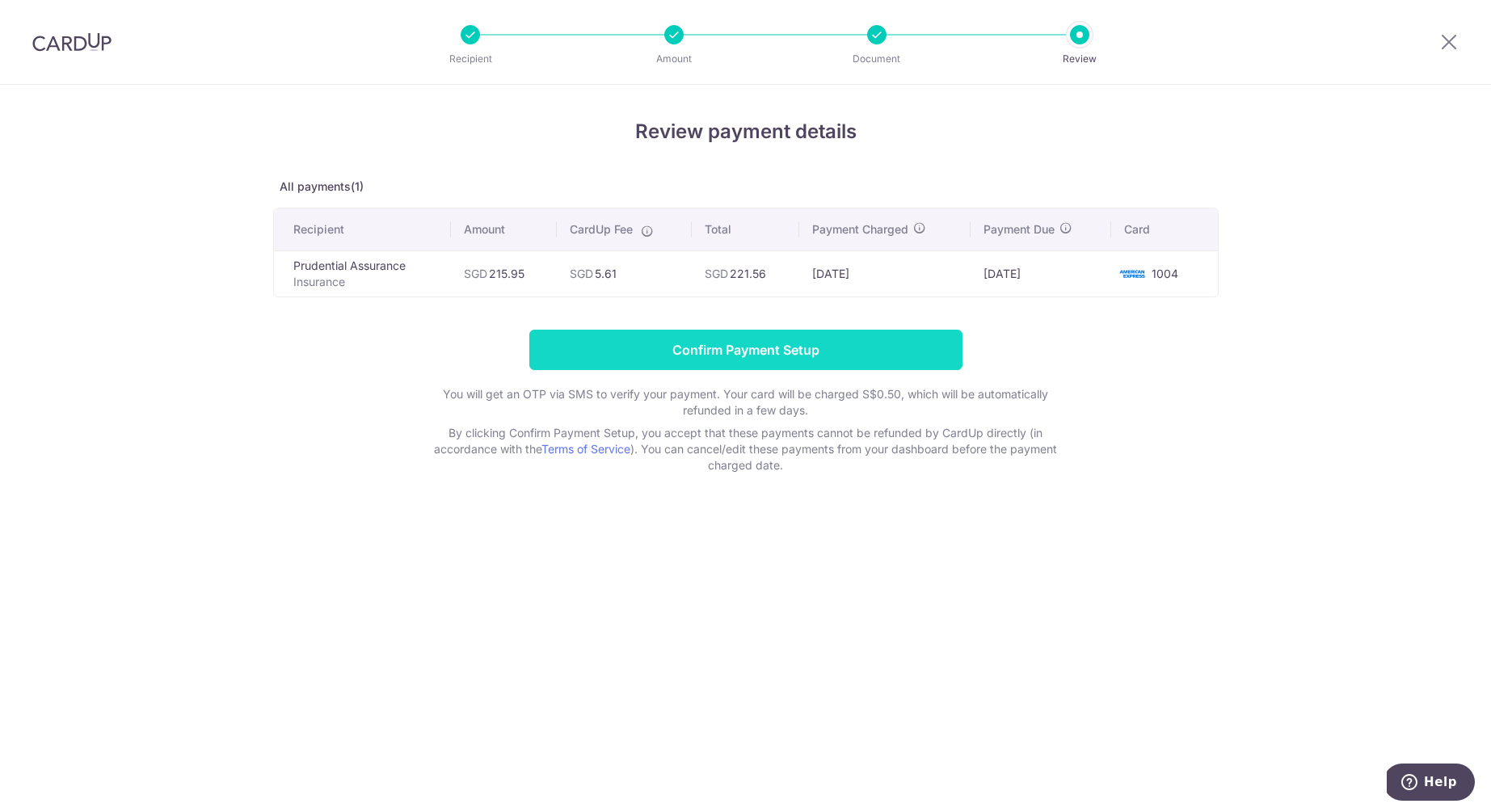
click at [667, 344] on input "Confirm Payment Setup" at bounding box center [746, 350] width 433 height 41
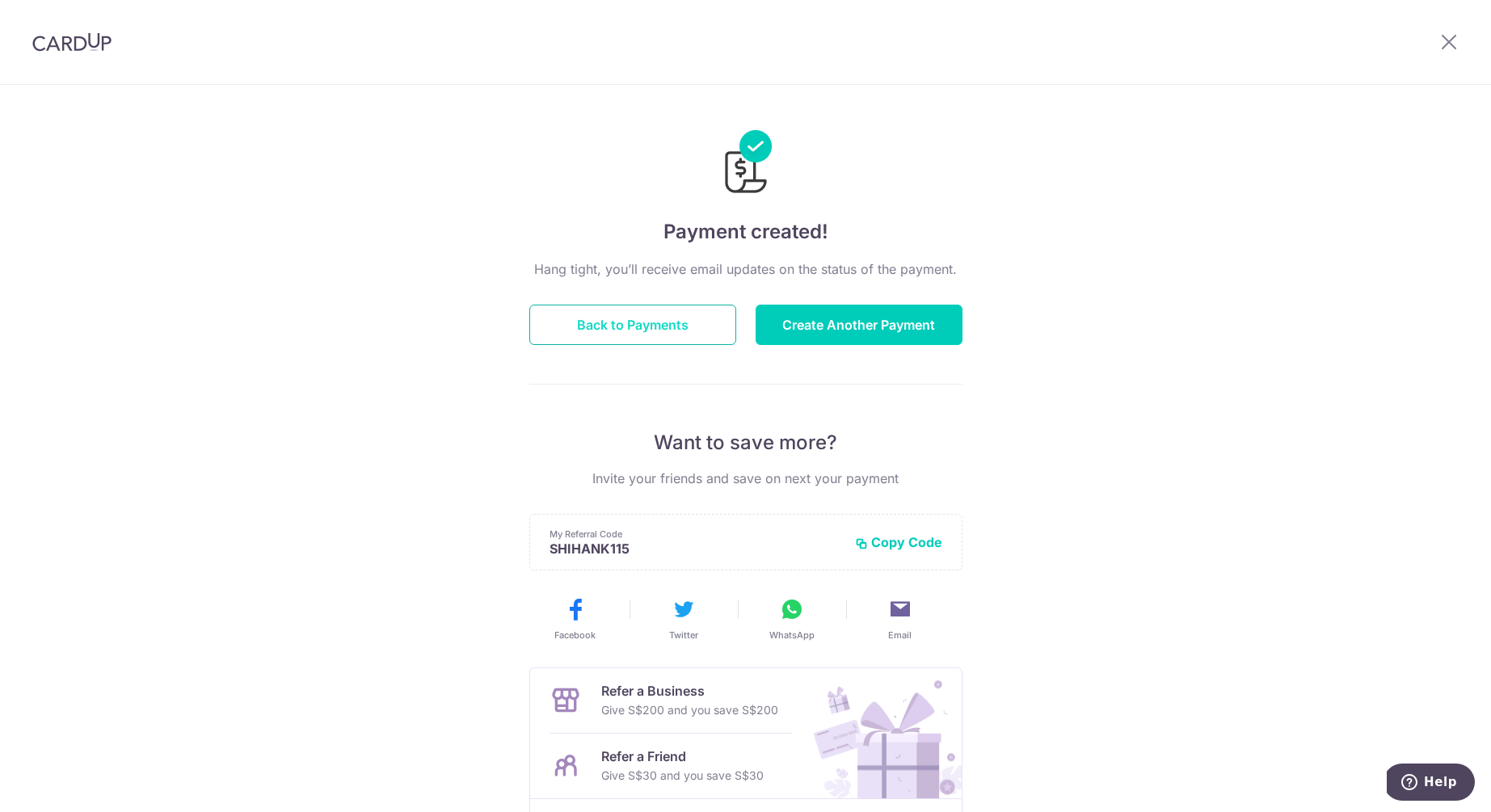
click at [704, 335] on button "Back to Payments" at bounding box center [632, 324] width 207 height 41
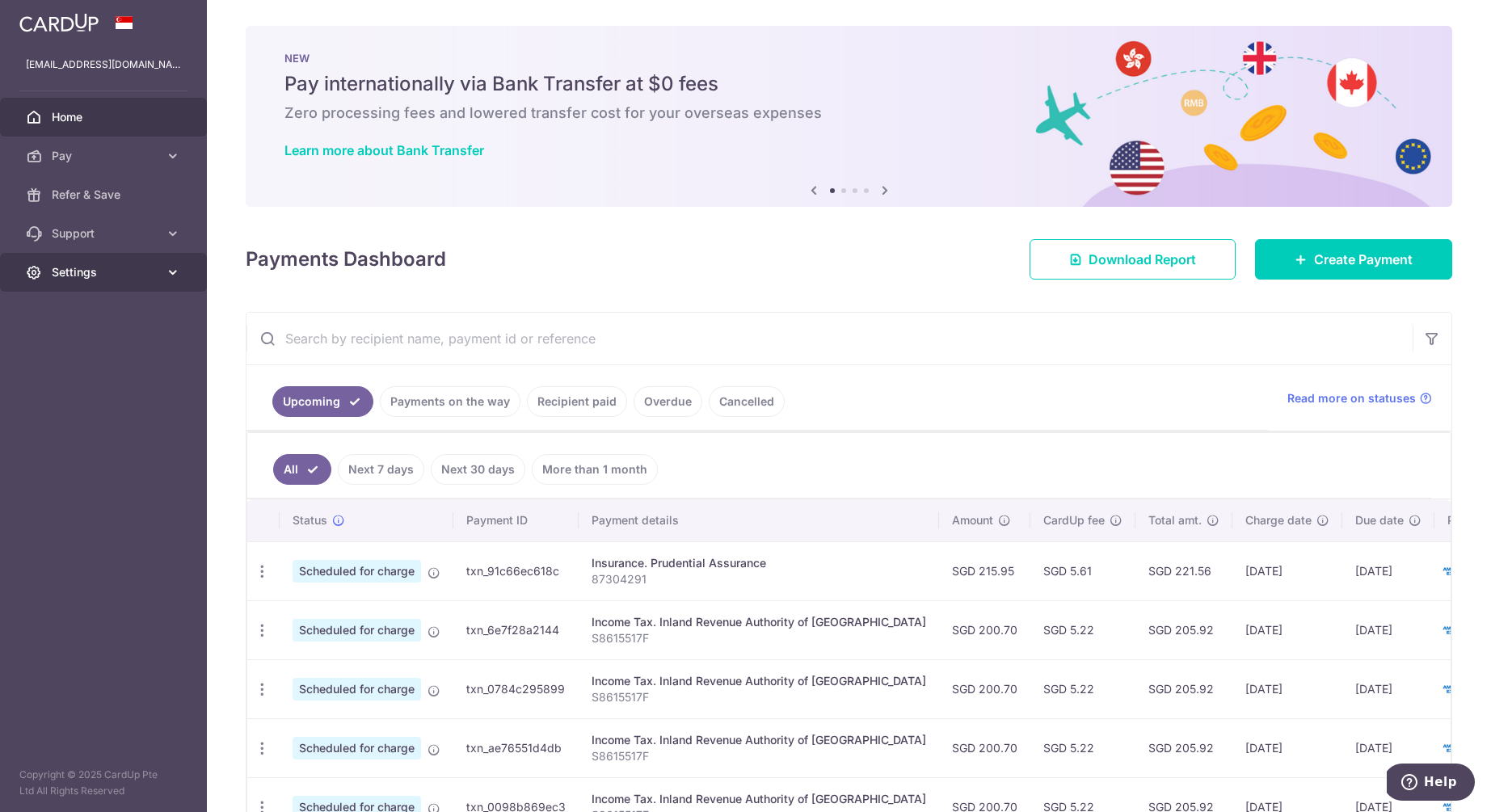
click at [114, 268] on span "Settings" at bounding box center [105, 272] width 107 height 16
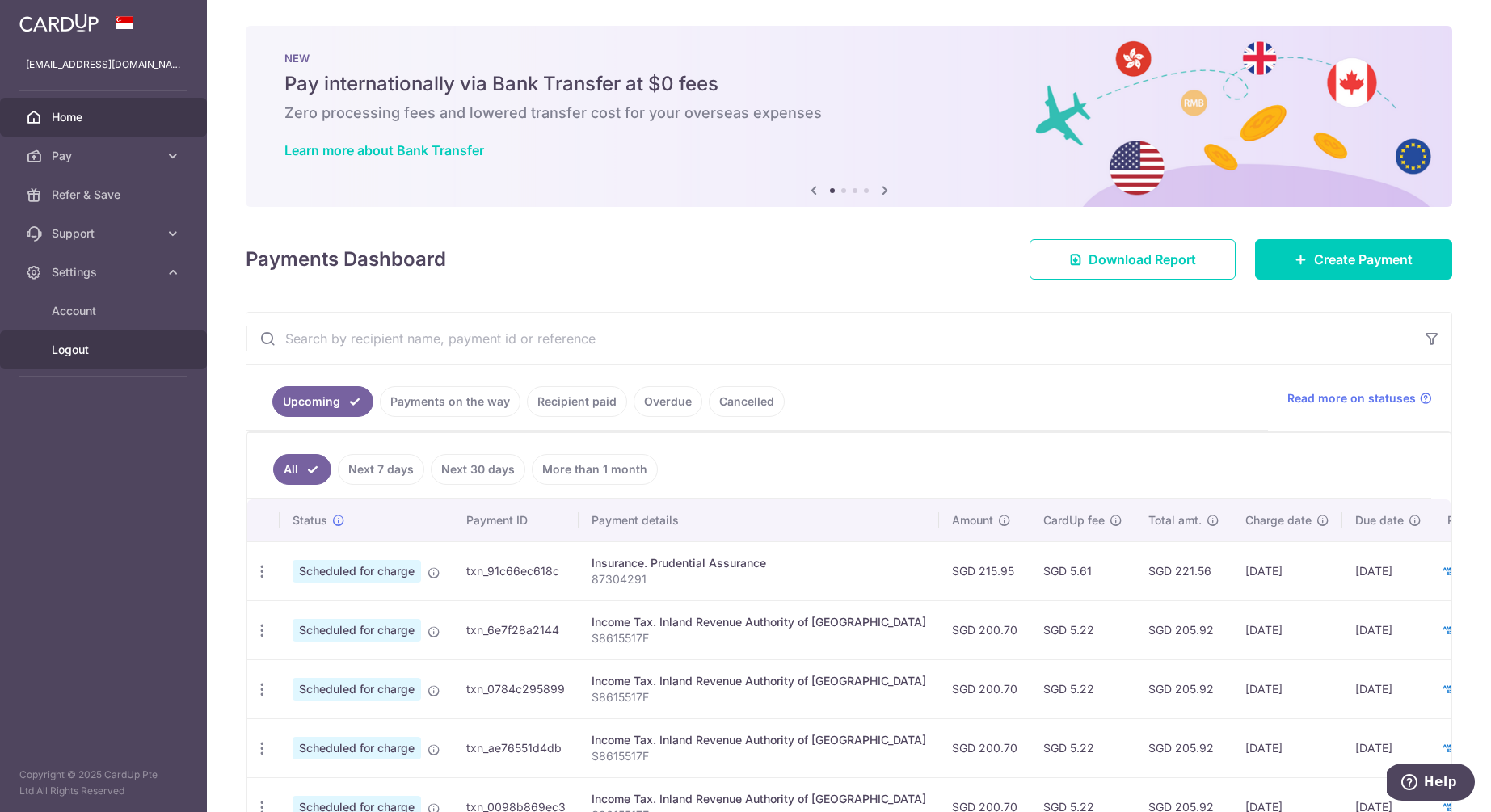
click at [78, 346] on span "Logout" at bounding box center [105, 350] width 107 height 16
